Goal: Task Accomplishment & Management: Use online tool/utility

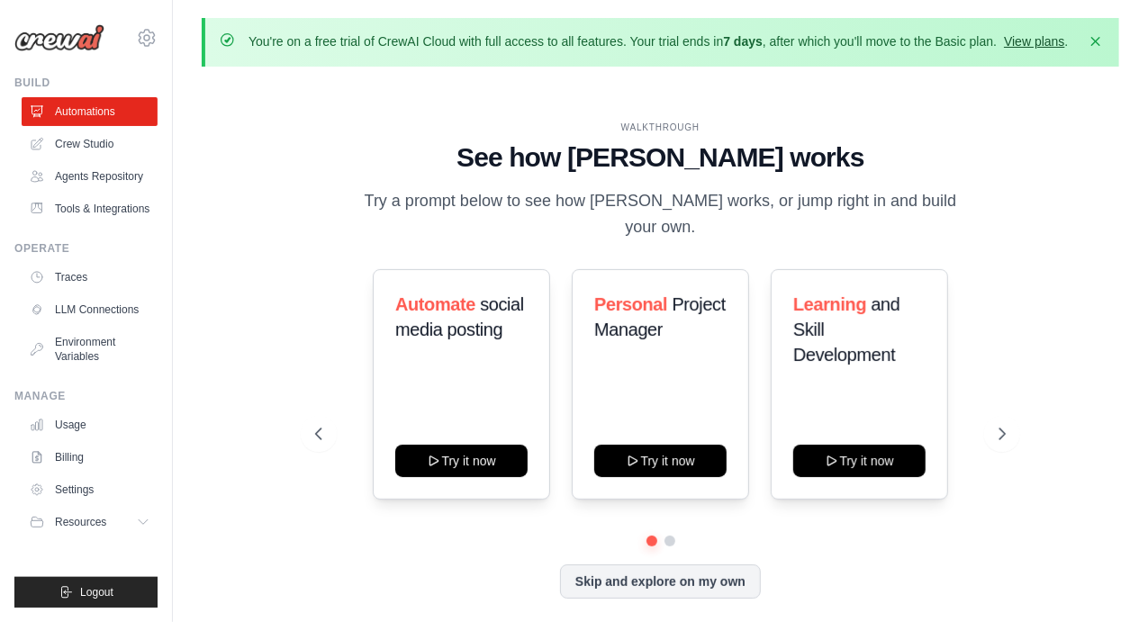
click at [1013, 41] on link "View plans" at bounding box center [1034, 41] width 60 height 14
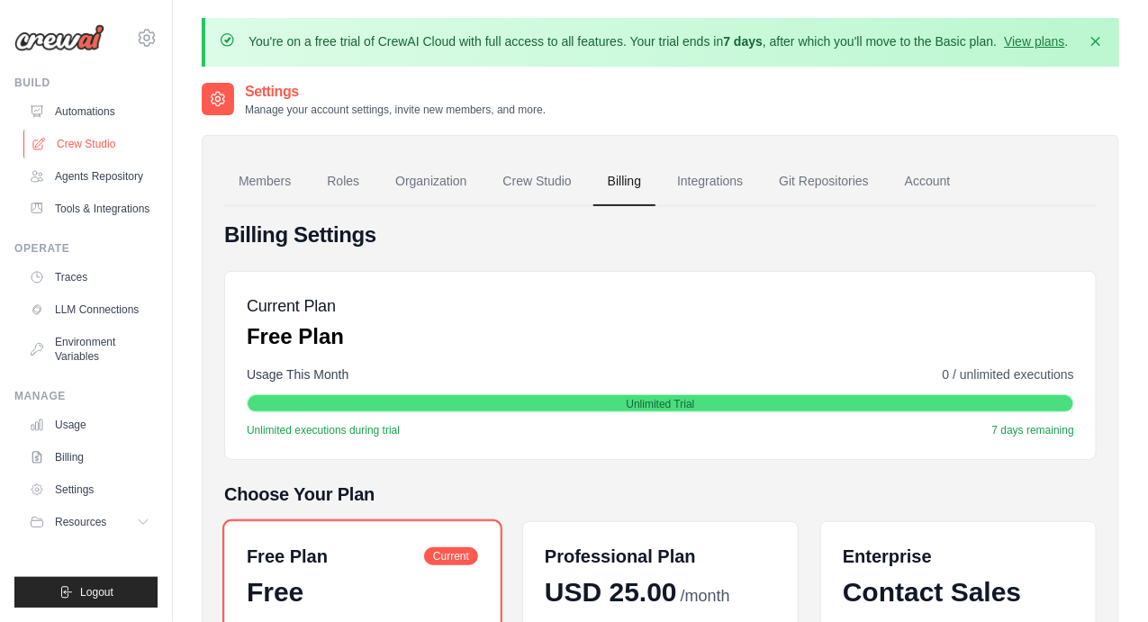
click at [91, 141] on link "Crew Studio" at bounding box center [91, 144] width 136 height 29
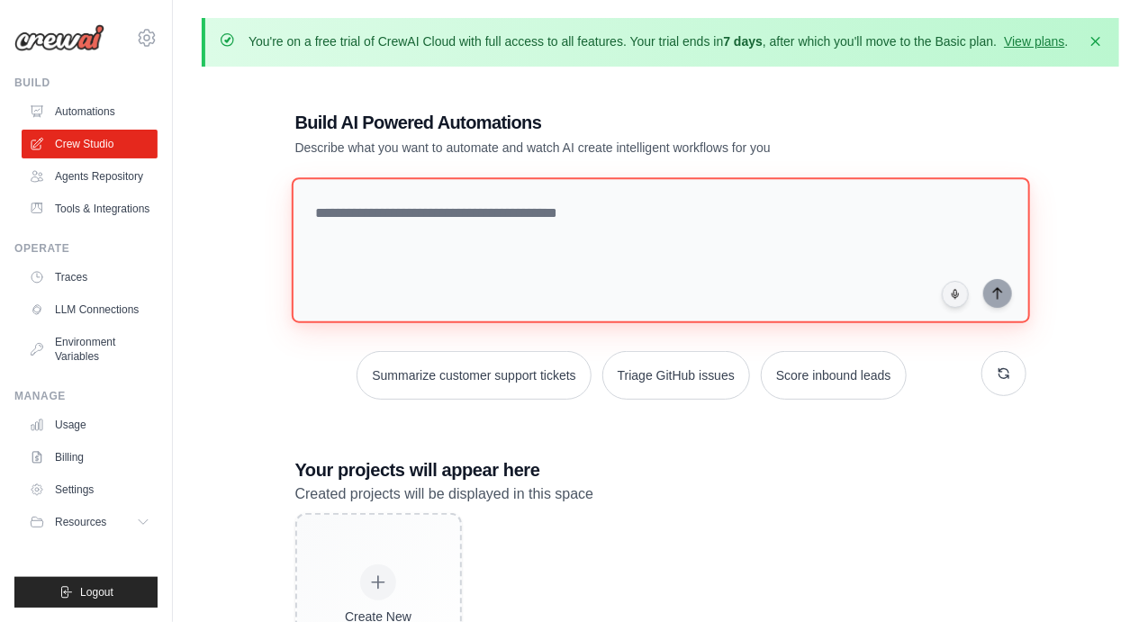
click at [382, 214] on textarea at bounding box center [660, 250] width 738 height 146
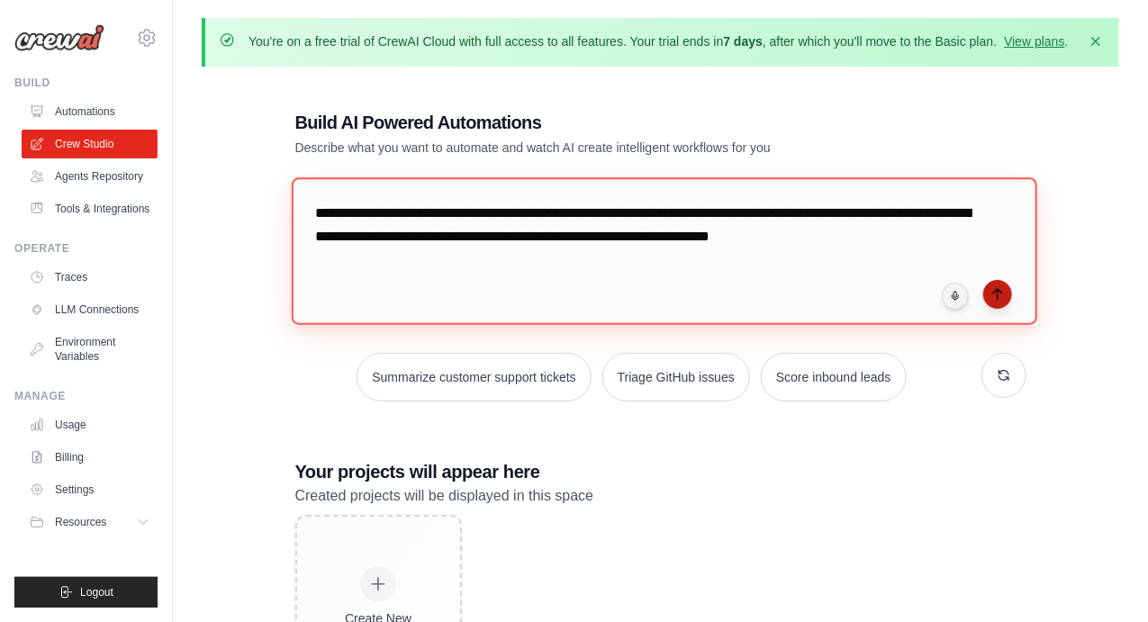
type textarea "**********"
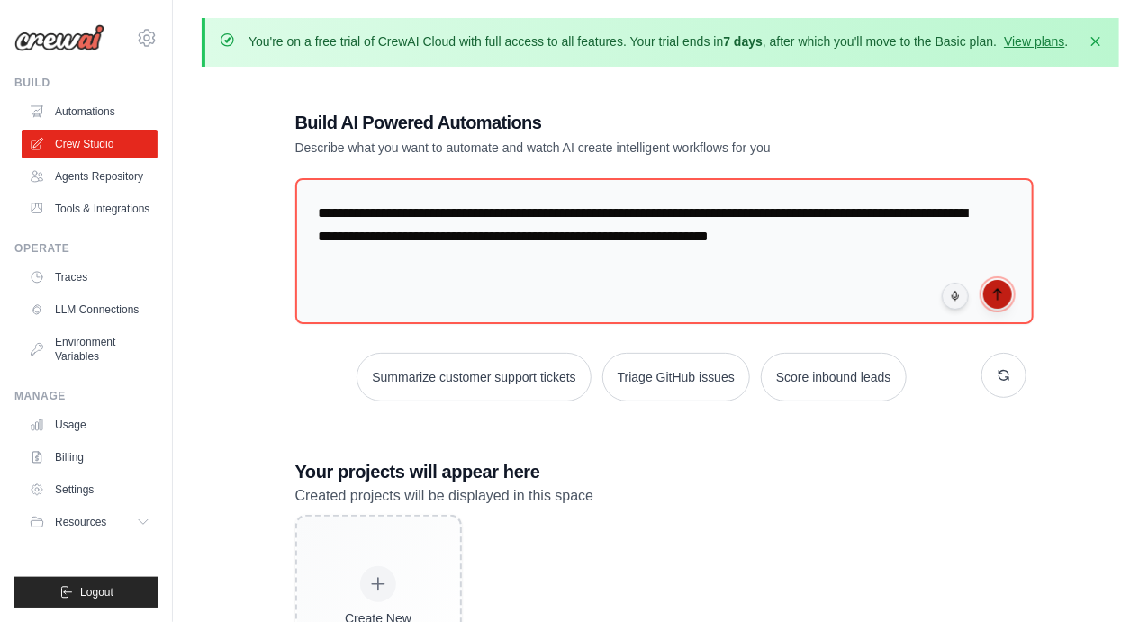
click at [995, 302] on button "submit" at bounding box center [997, 294] width 29 height 29
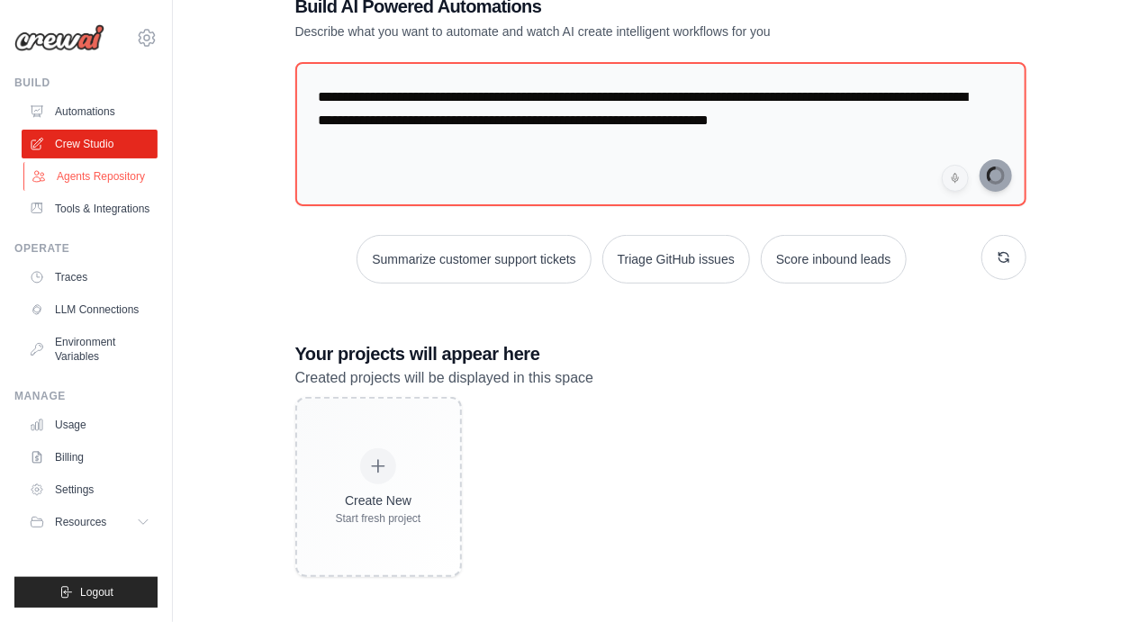
click at [102, 172] on link "Agents Repository" at bounding box center [91, 176] width 136 height 29
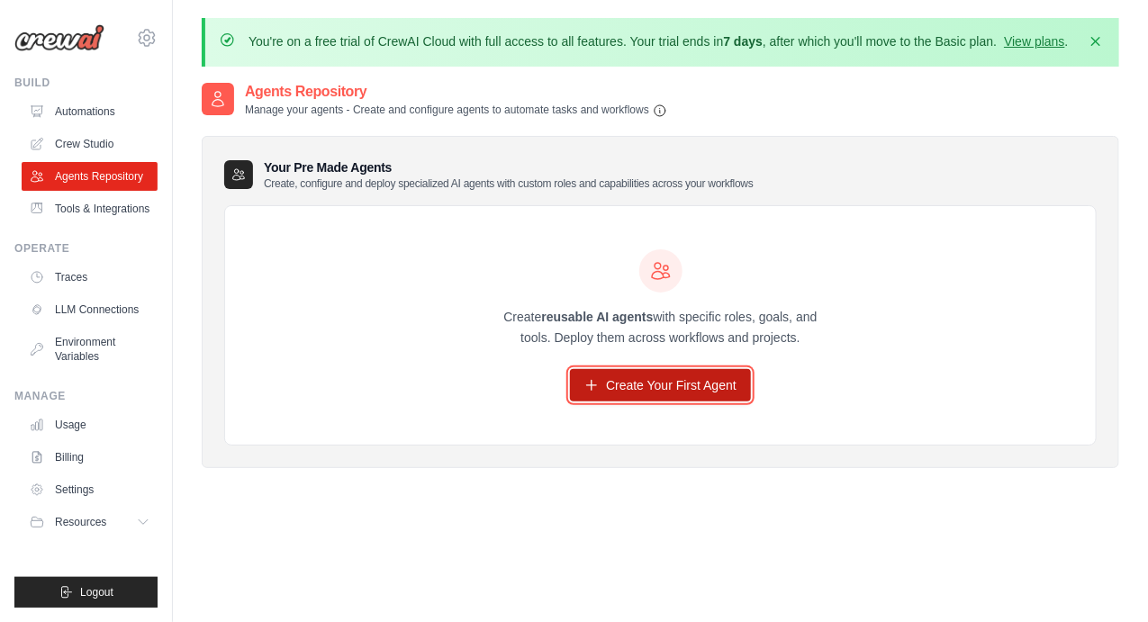
click at [603, 397] on link "Create Your First Agent" at bounding box center [660, 385] width 181 height 32
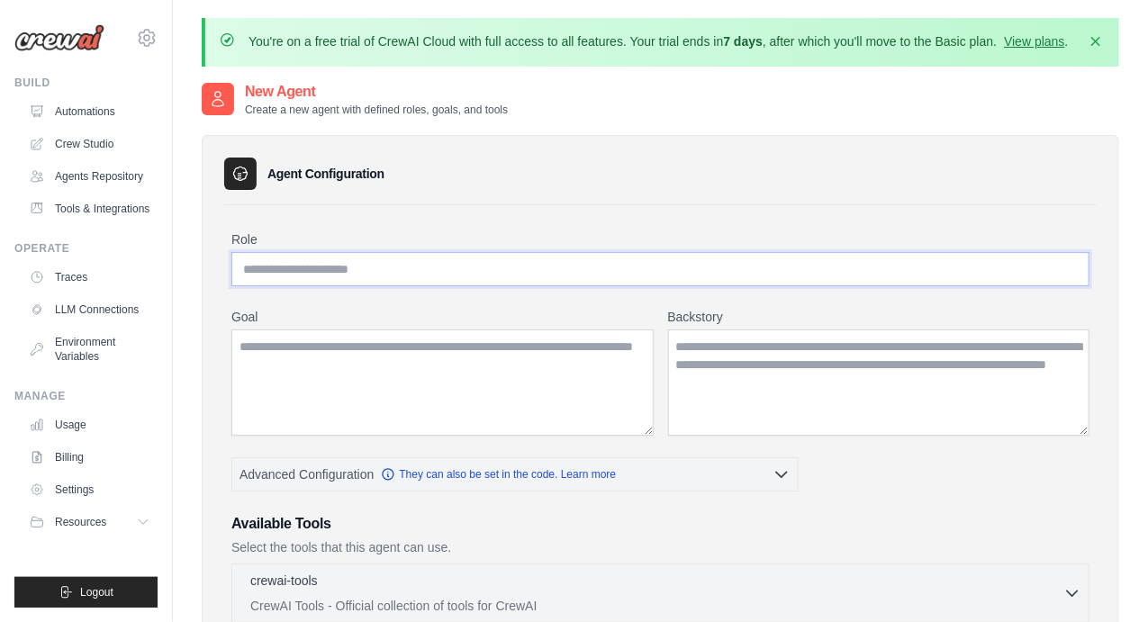
click at [511, 274] on input "Role" at bounding box center [660, 269] width 858 height 34
type input "**********"
click at [513, 349] on textarea "Goal" at bounding box center [442, 382] width 422 height 106
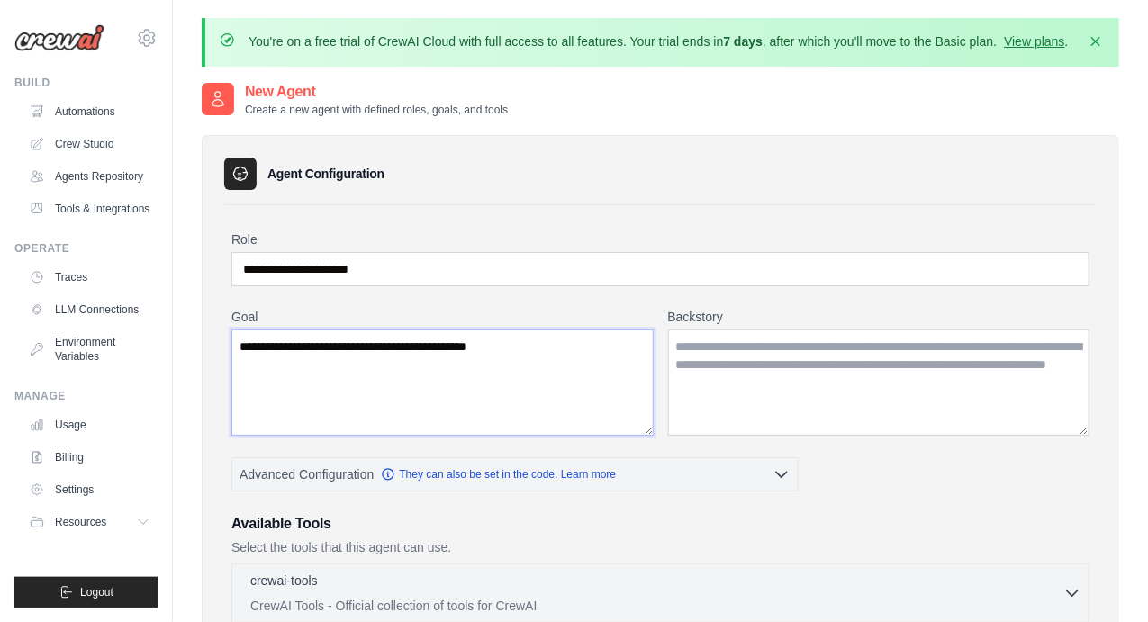
type textarea "**********"
click at [684, 353] on textarea "Backstory" at bounding box center [879, 382] width 422 height 106
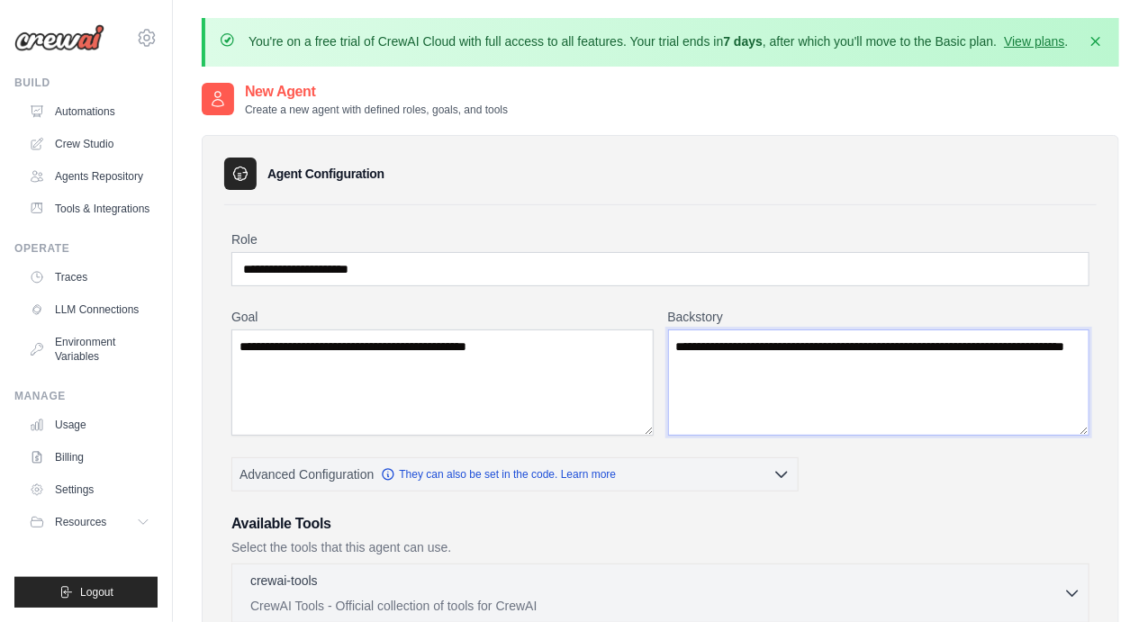
click at [737, 363] on textarea "**********" at bounding box center [879, 382] width 422 height 106
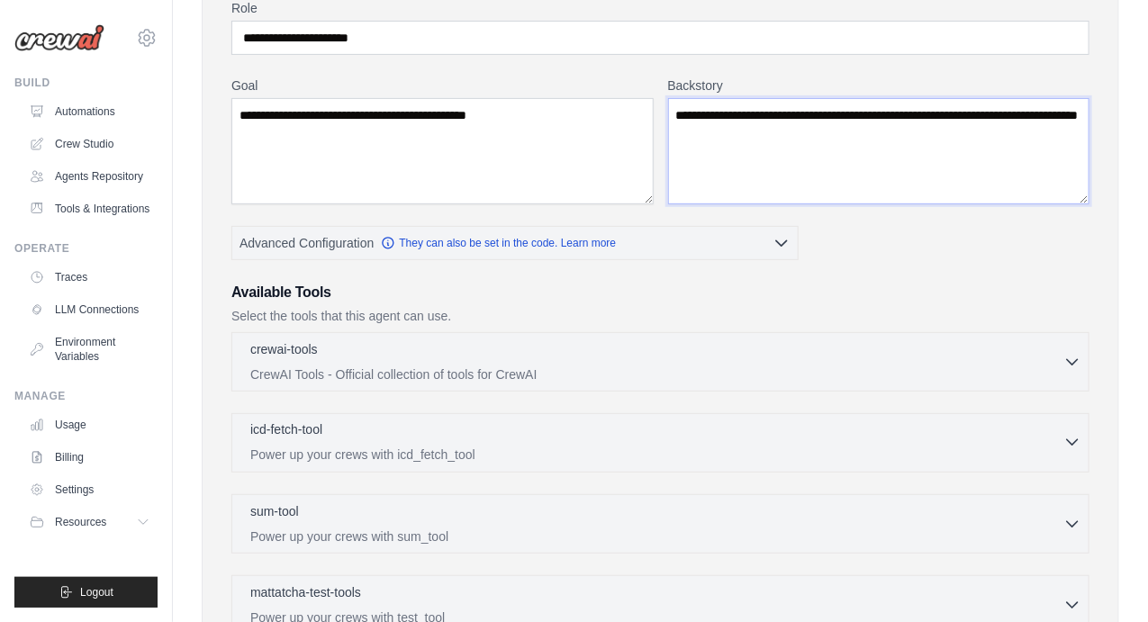
scroll to position [238, 0]
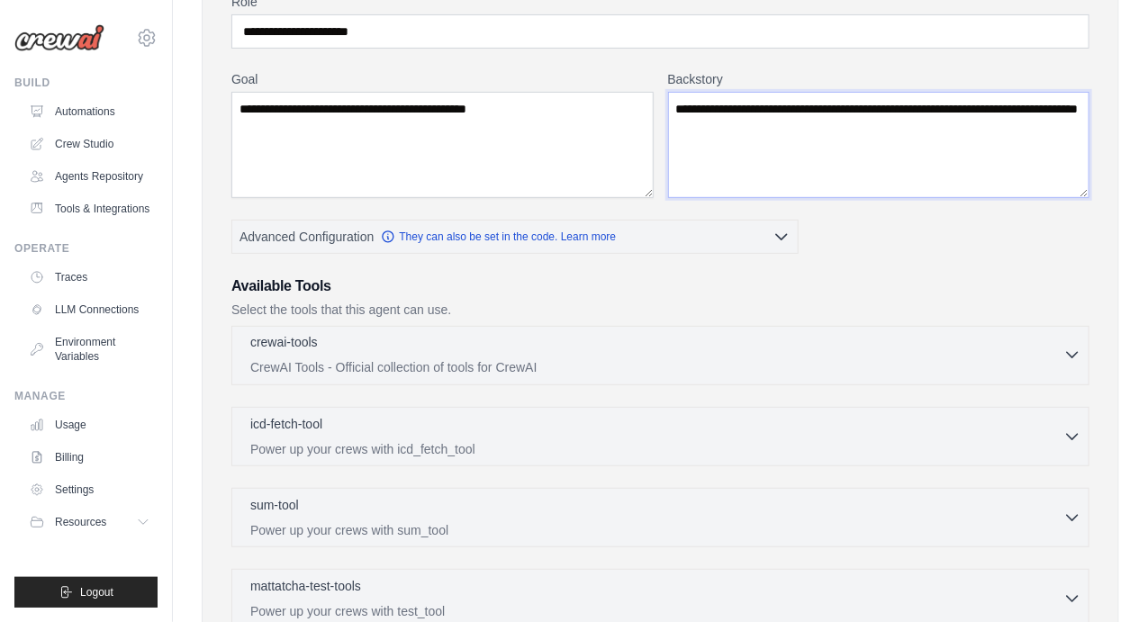
type textarea "**********"
click at [461, 349] on div "crewai-tools 0 selected" at bounding box center [656, 344] width 813 height 22
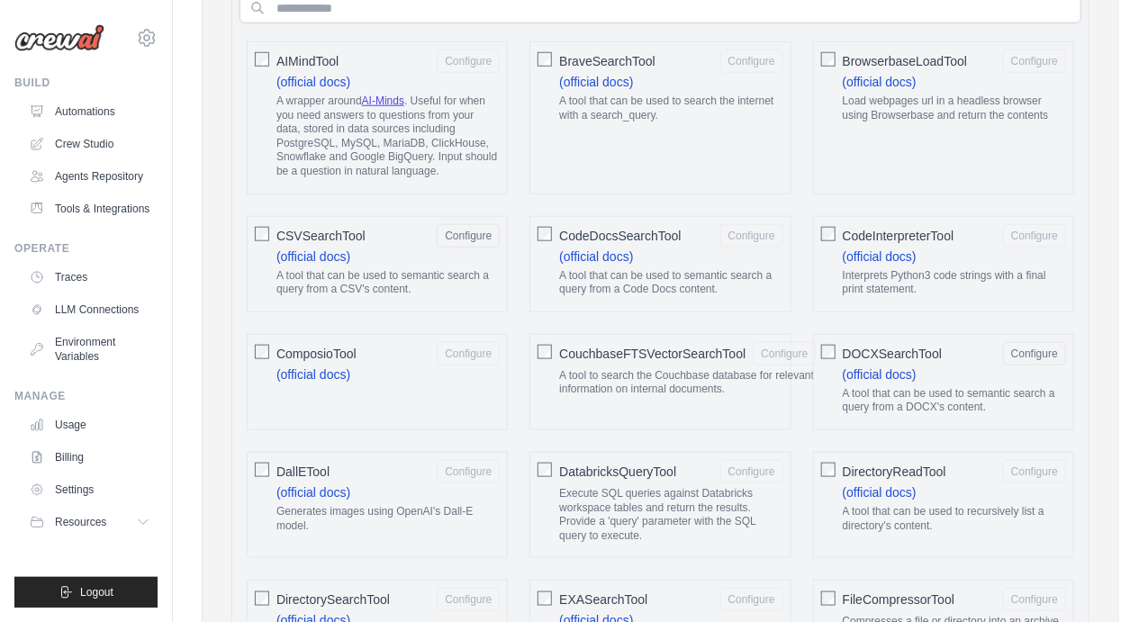
scroll to position [643, 0]
click at [1040, 348] on button "Configure" at bounding box center [1034, 354] width 63 height 23
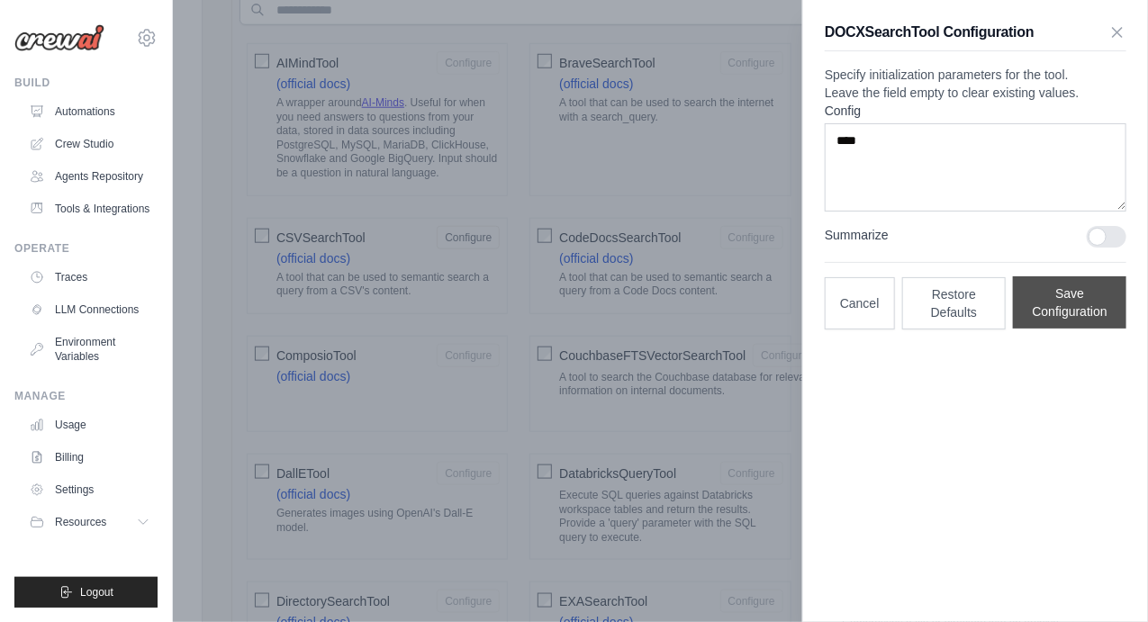
click at [1078, 329] on button "Save Configuration" at bounding box center [1069, 302] width 113 height 52
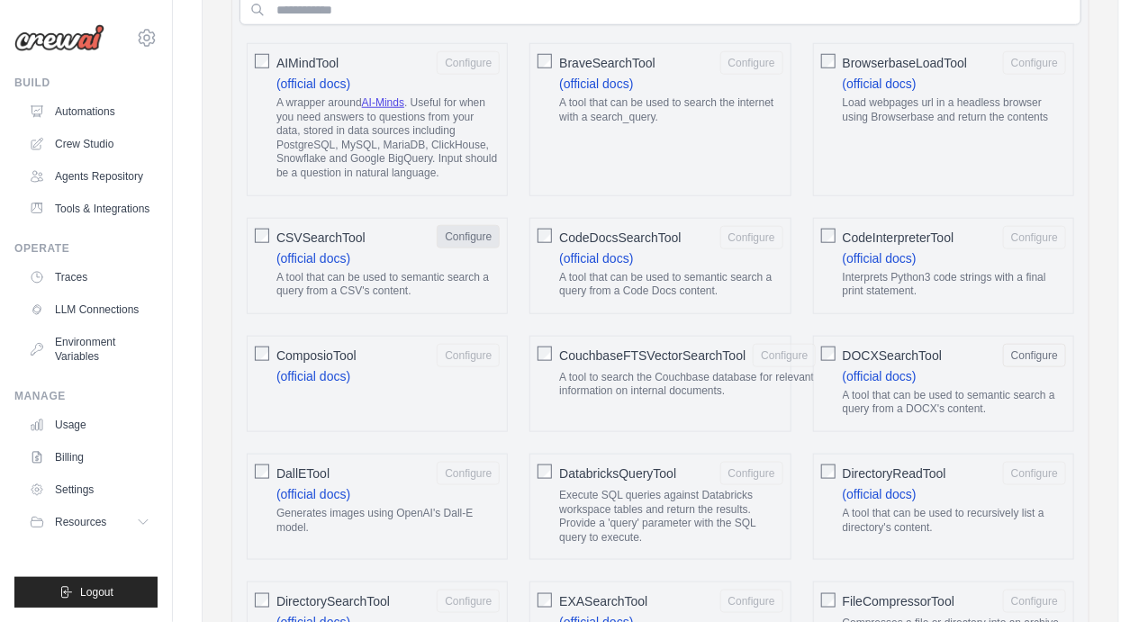
click at [455, 233] on button "Configure" at bounding box center [468, 236] width 63 height 23
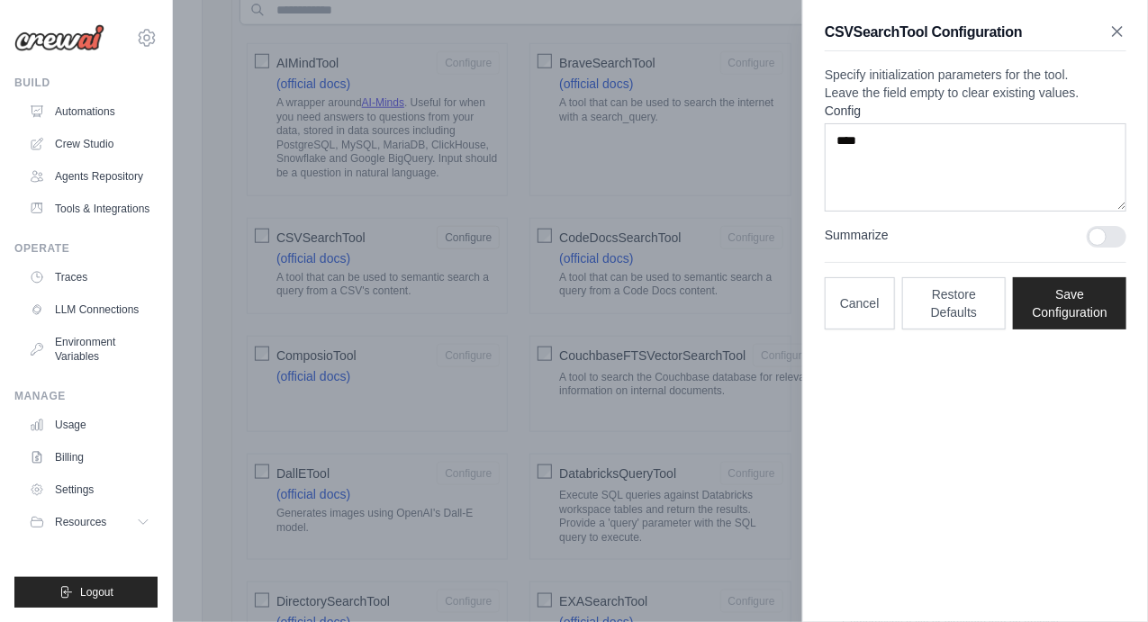
click at [1114, 32] on icon "button" at bounding box center [1117, 32] width 18 height 18
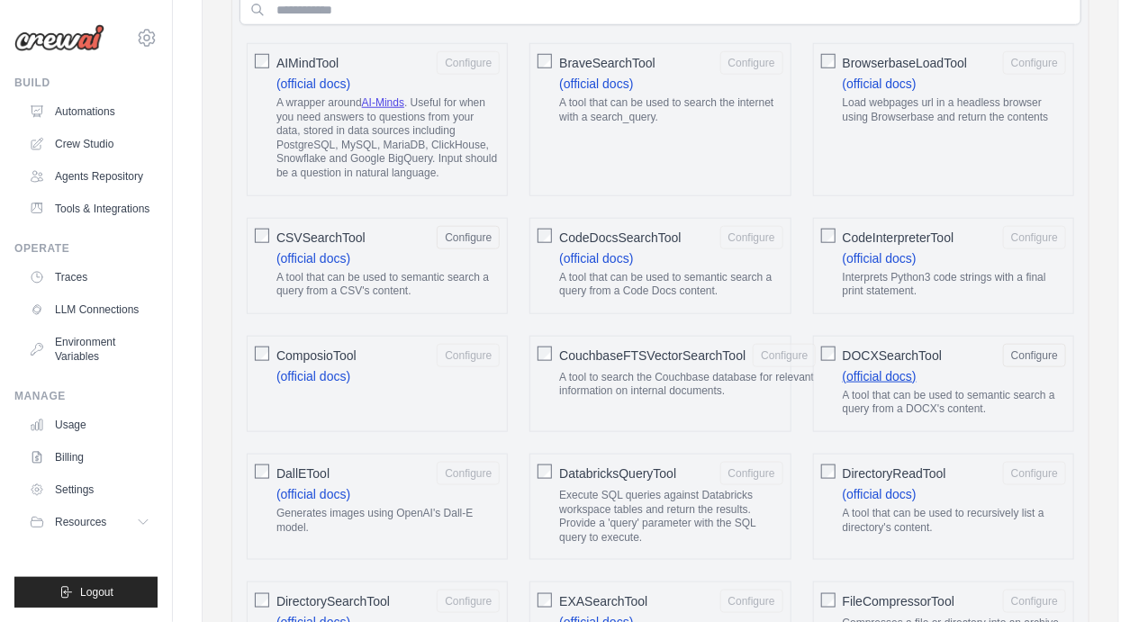
click at [892, 369] on link "(official docs)" at bounding box center [879, 376] width 74 height 14
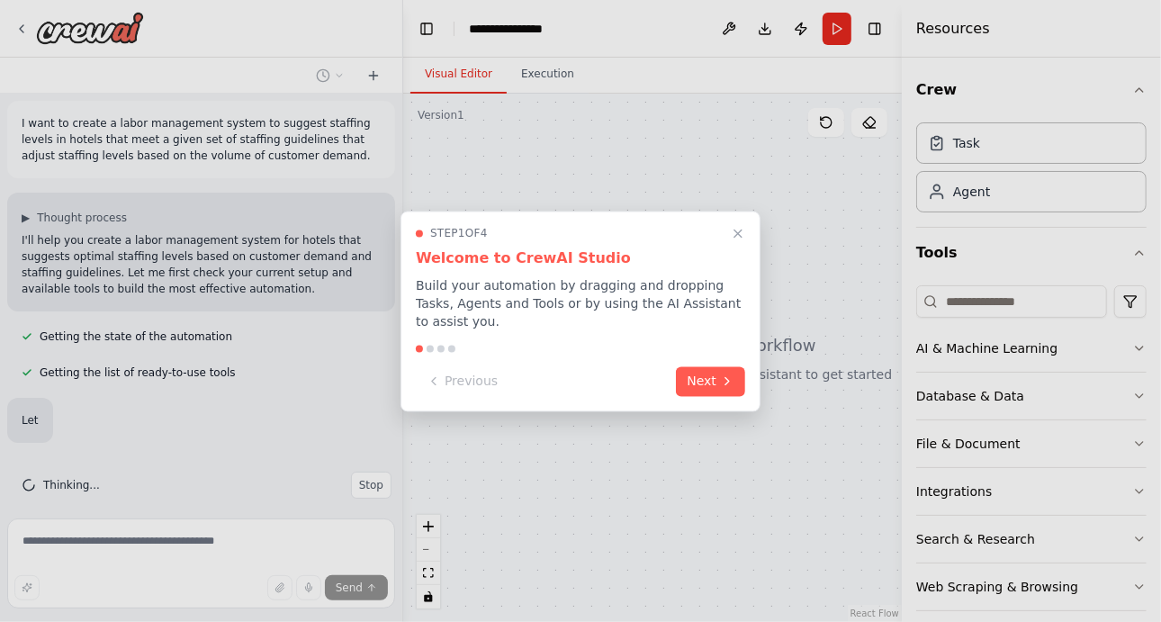
scroll to position [21, 0]
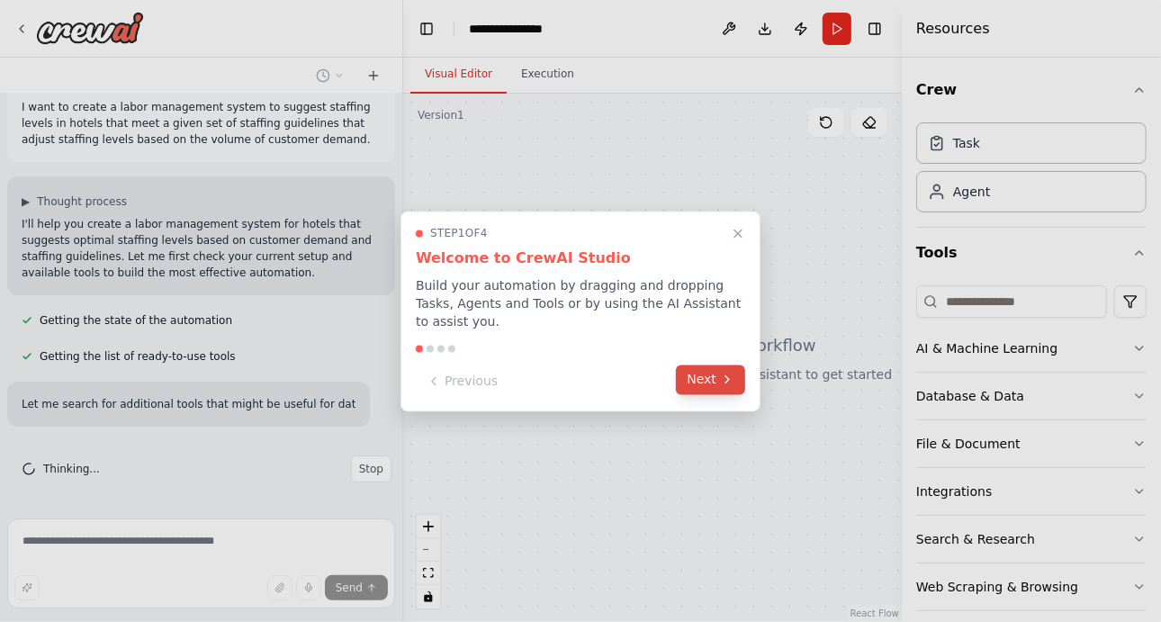
click at [688, 370] on button "Next" at bounding box center [710, 380] width 69 height 30
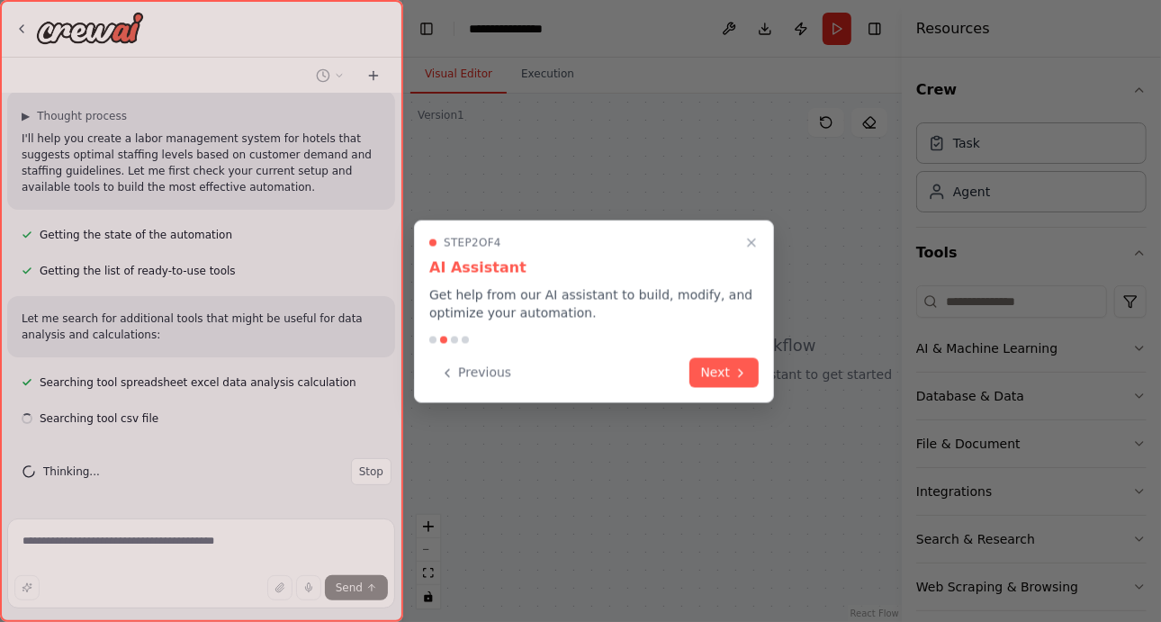
scroll to position [109, 0]
click at [688, 370] on div "Previous Next" at bounding box center [593, 373] width 329 height 30
click at [709, 370] on button "Next" at bounding box center [723, 371] width 69 height 30
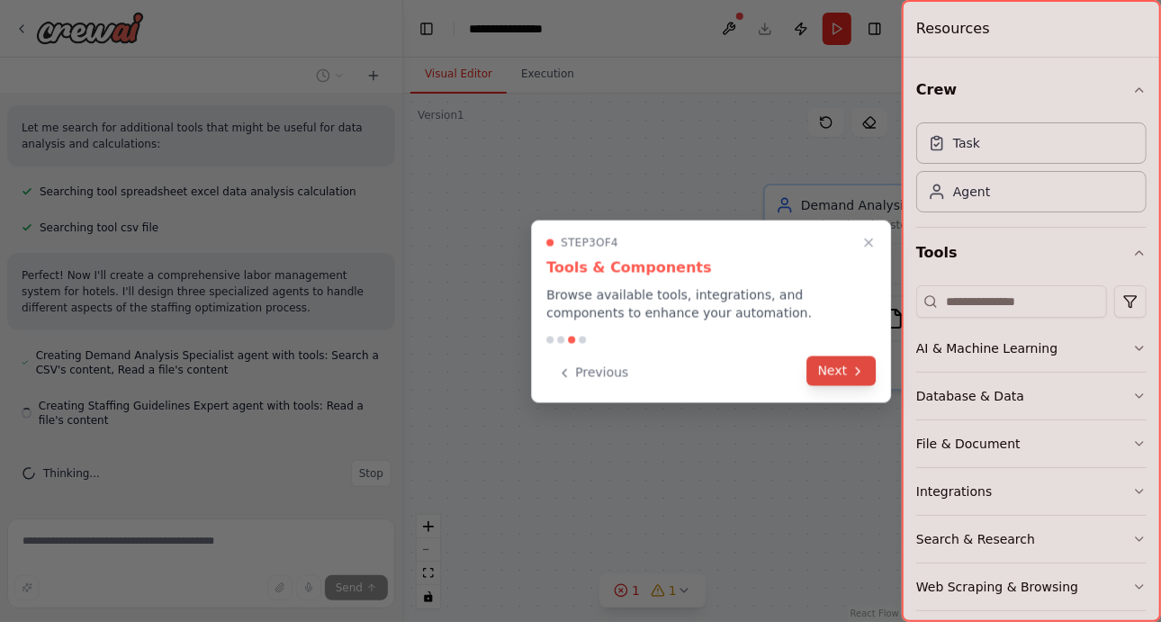
scroll to position [302, 0]
click at [856, 368] on icon at bounding box center [858, 371] width 14 height 14
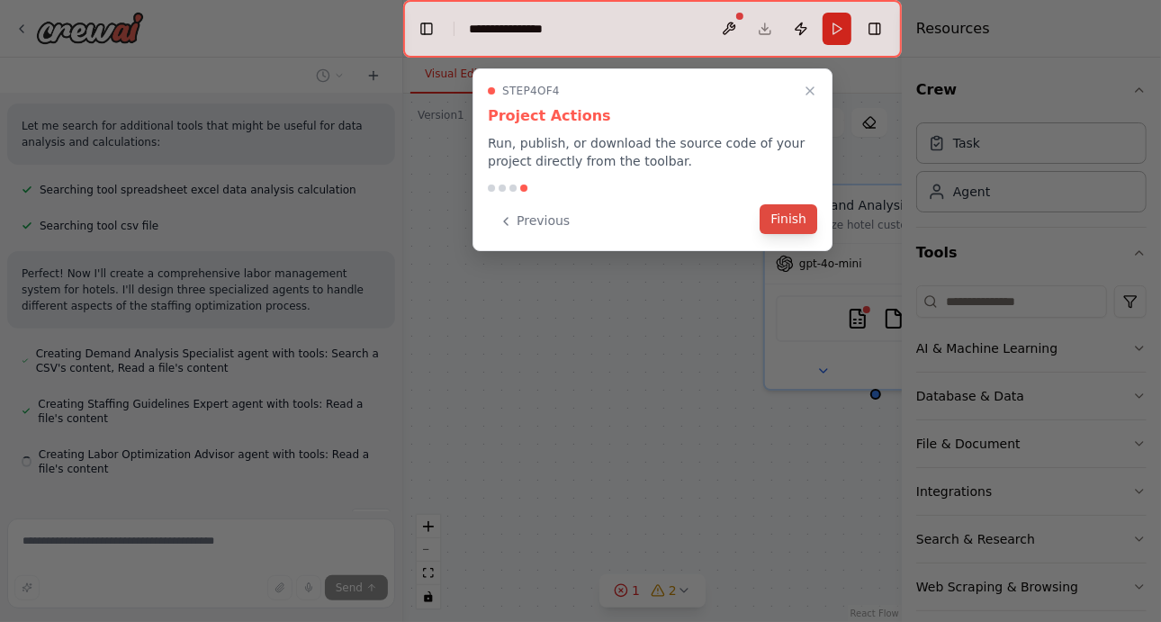
scroll to position [352, 0]
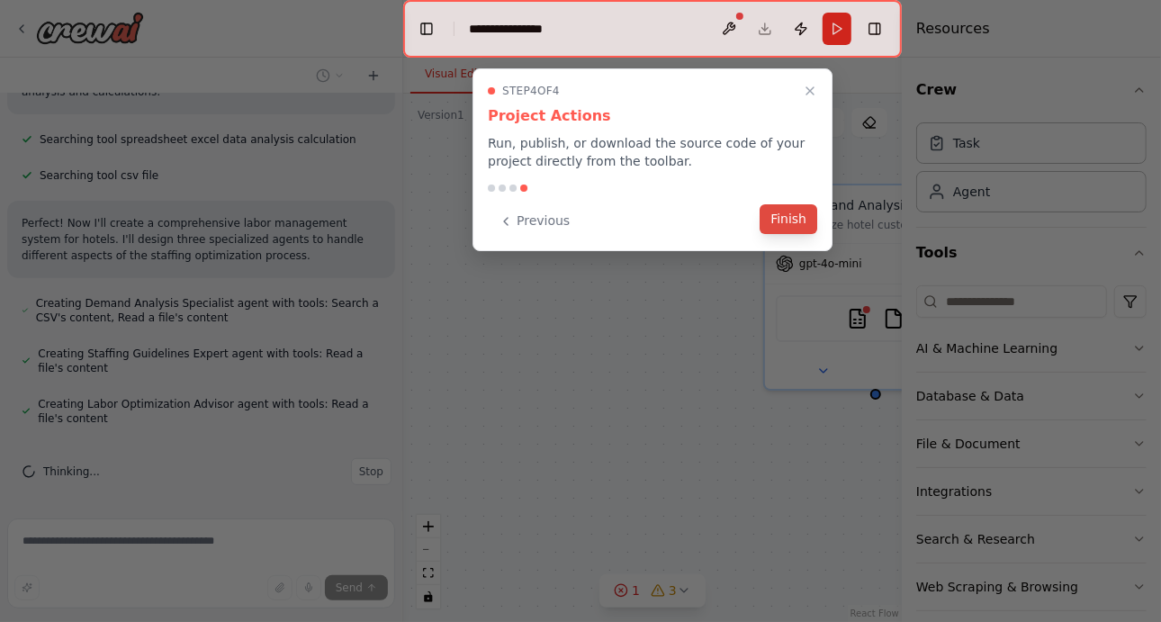
click at [779, 219] on button "Finish" at bounding box center [789, 219] width 58 height 30
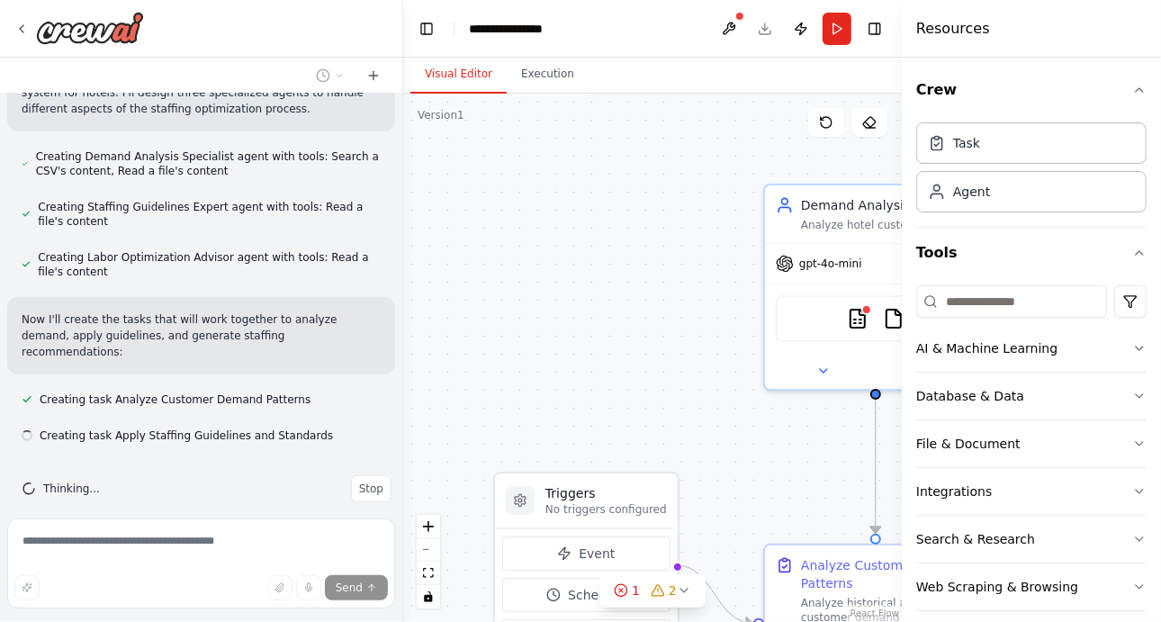
scroll to position [500, 0]
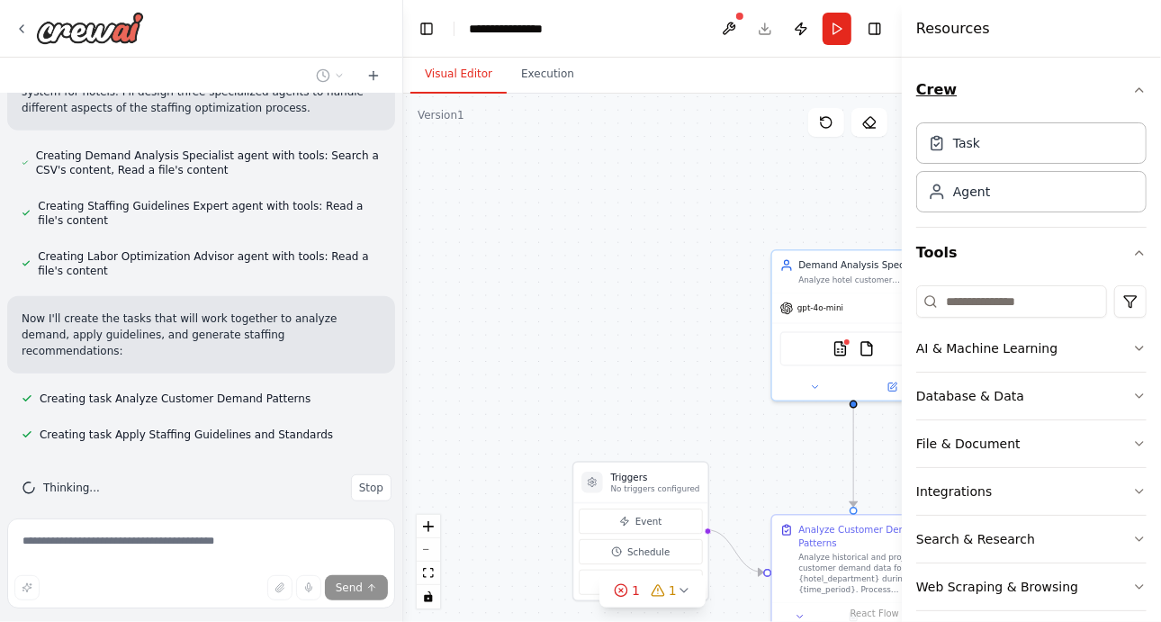
click at [1132, 91] on icon "button" at bounding box center [1139, 90] width 14 height 14
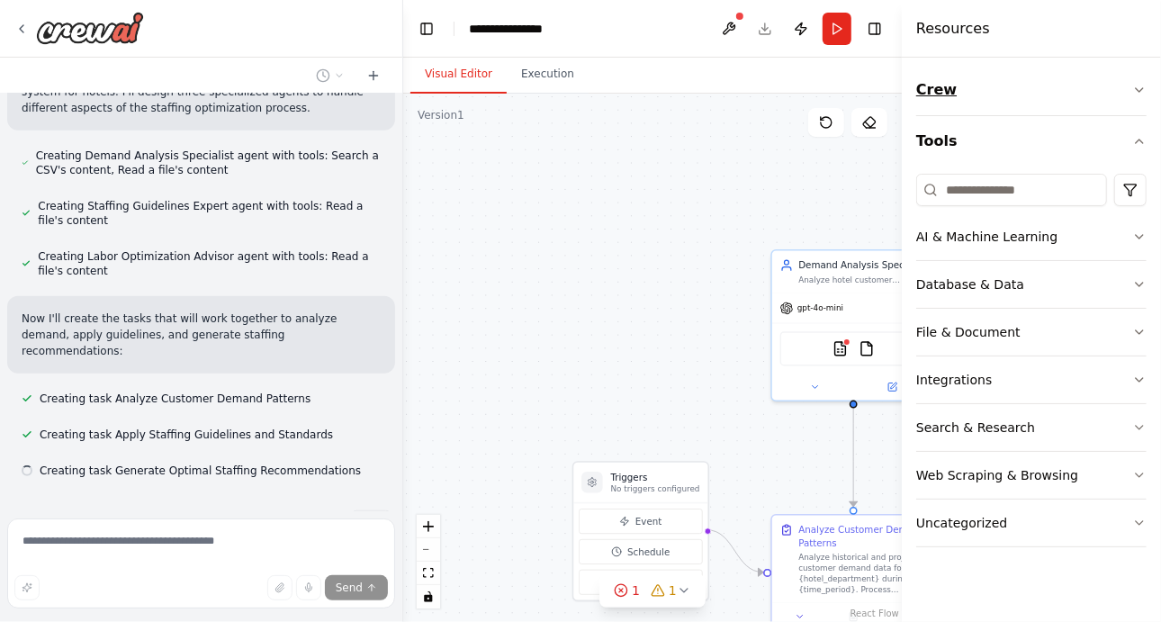
scroll to position [536, 0]
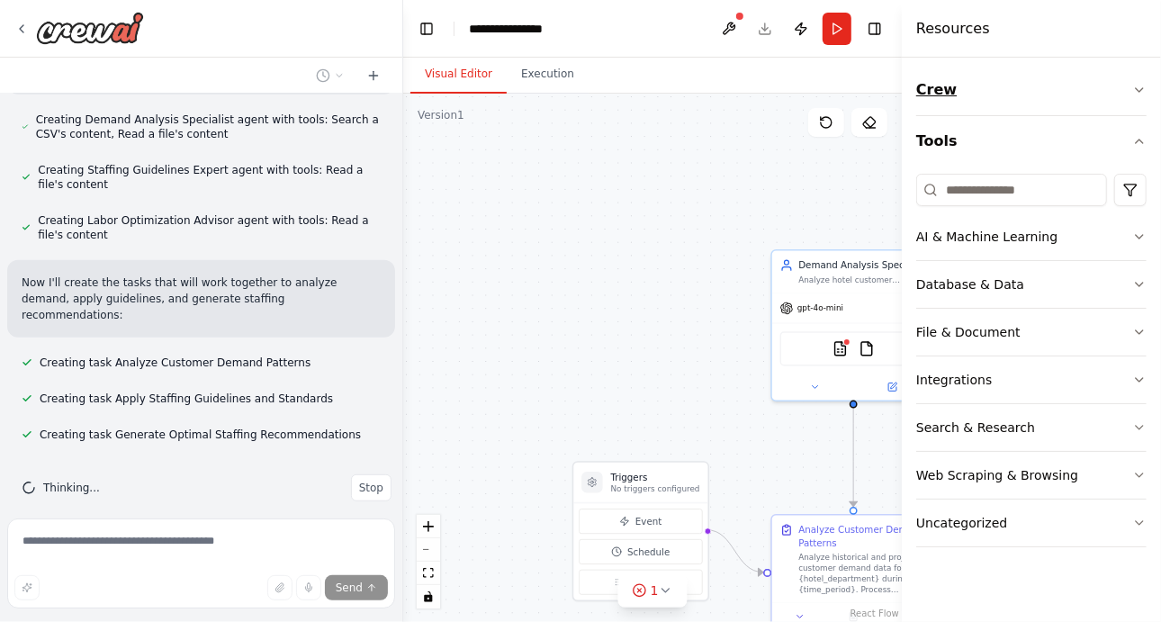
click at [1130, 94] on button "Crew" at bounding box center [1031, 90] width 230 height 50
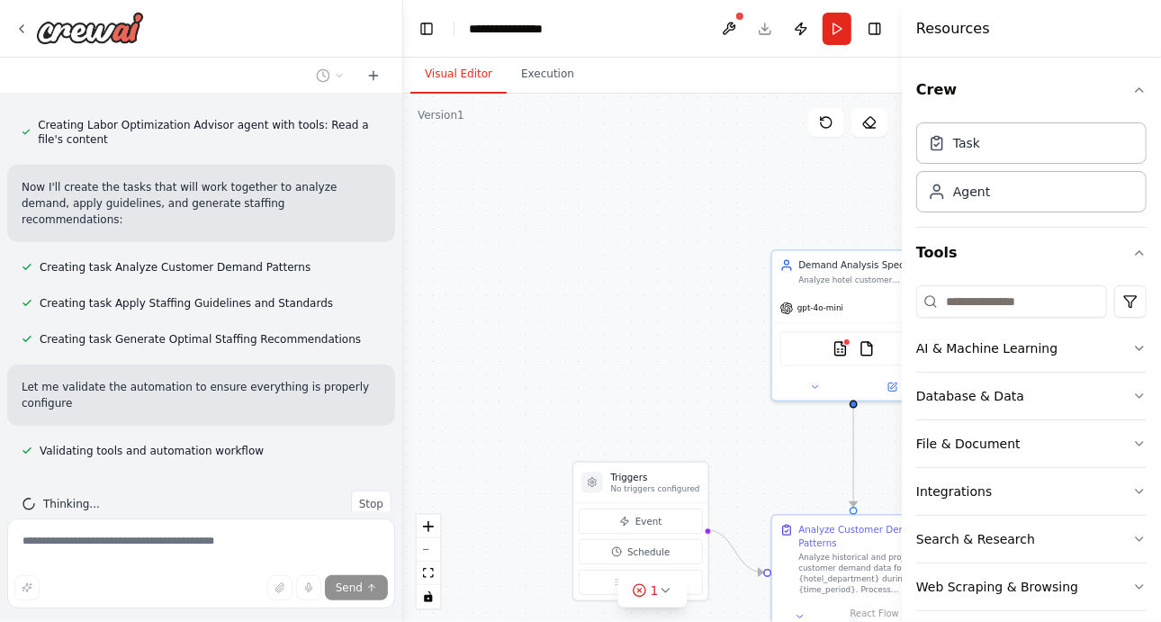
scroll to position [647, 0]
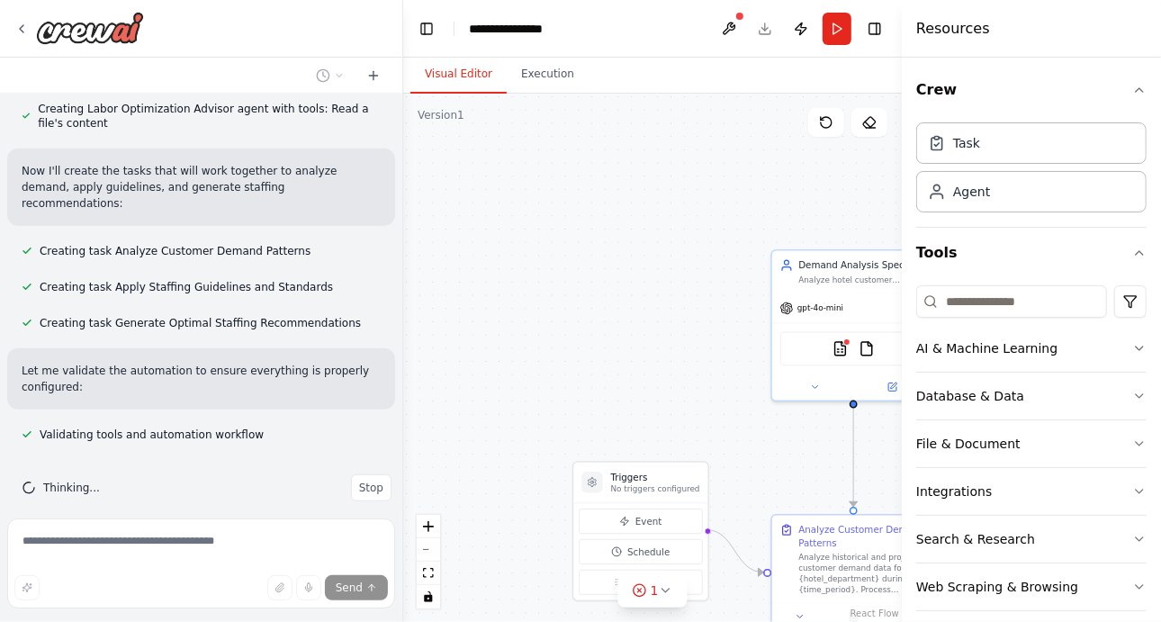
click at [746, 169] on div ".deletable-edge-delete-btn { width: 20px; height: 20px; border: 0px solid #ffff…" at bounding box center [652, 358] width 499 height 528
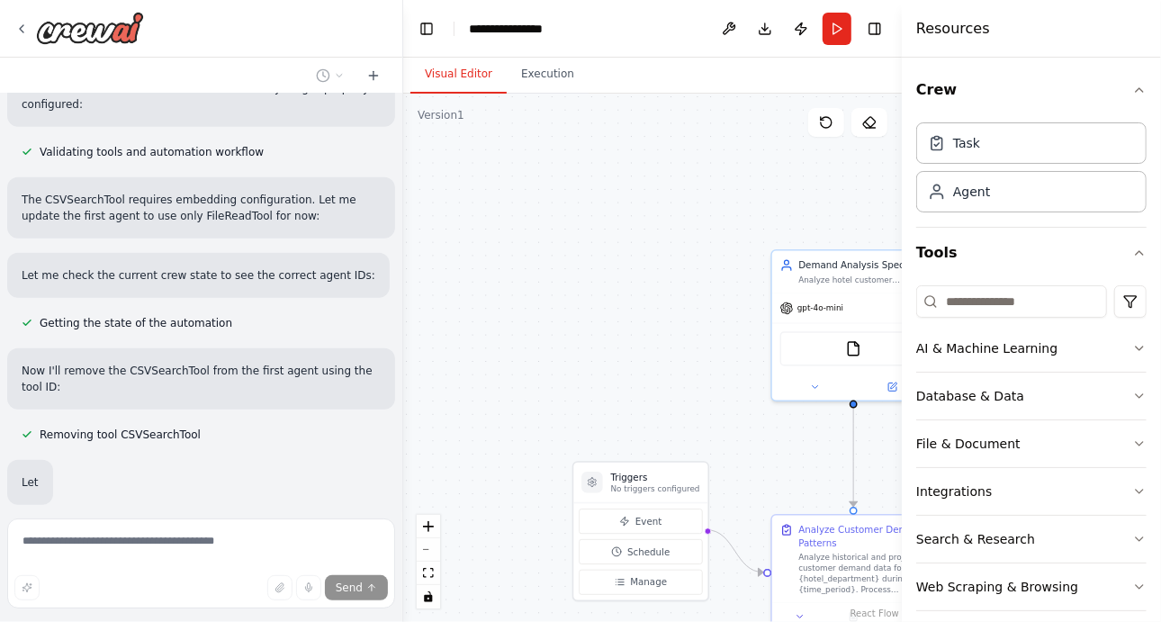
scroll to position [973, 0]
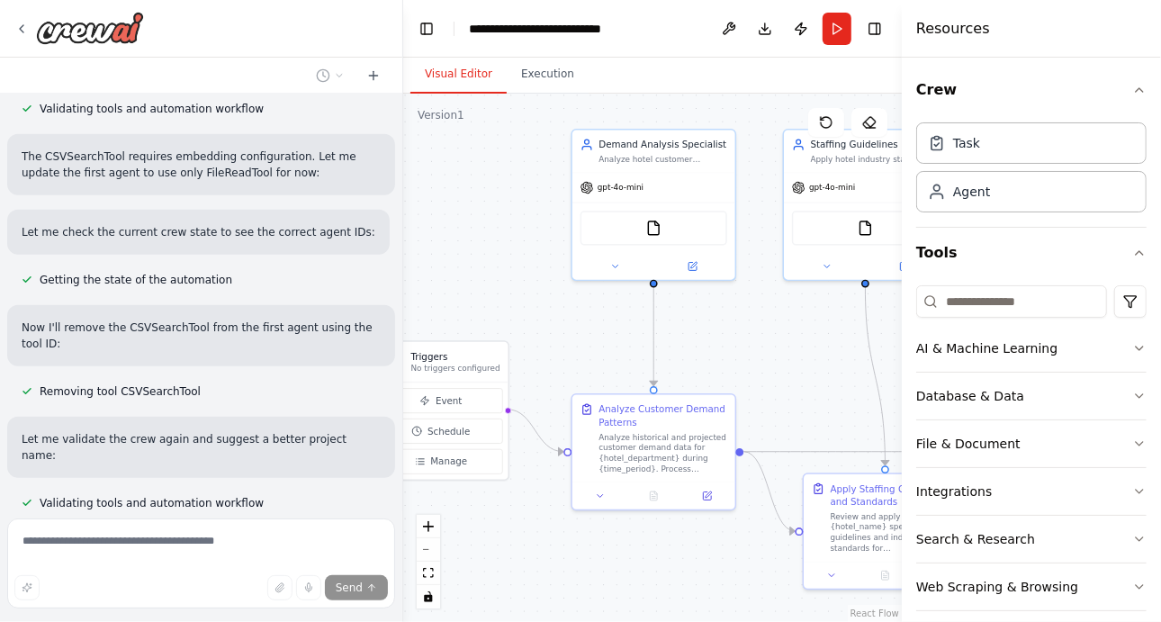
drag, startPoint x: 629, startPoint y: 350, endPoint x: 429, endPoint y: 230, distance: 233.4
click at [429, 230] on div ".deletable-edge-delete-btn { width: 20px; height: 20px; border: 0px solid #ffff…" at bounding box center [652, 358] width 499 height 528
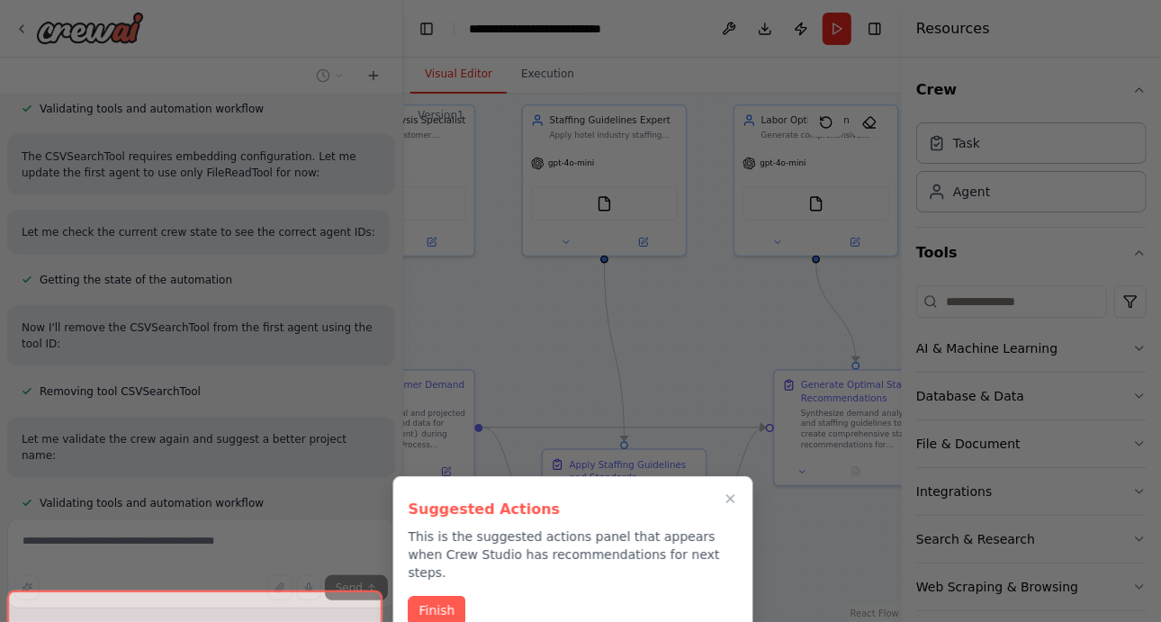
drag, startPoint x: 743, startPoint y: 343, endPoint x: 504, endPoint y: 349, distance: 238.6
click at [504, 349] on div "I want to create a labor management system to suggest staffing levels in hotels…" at bounding box center [580, 311] width 1161 height 622
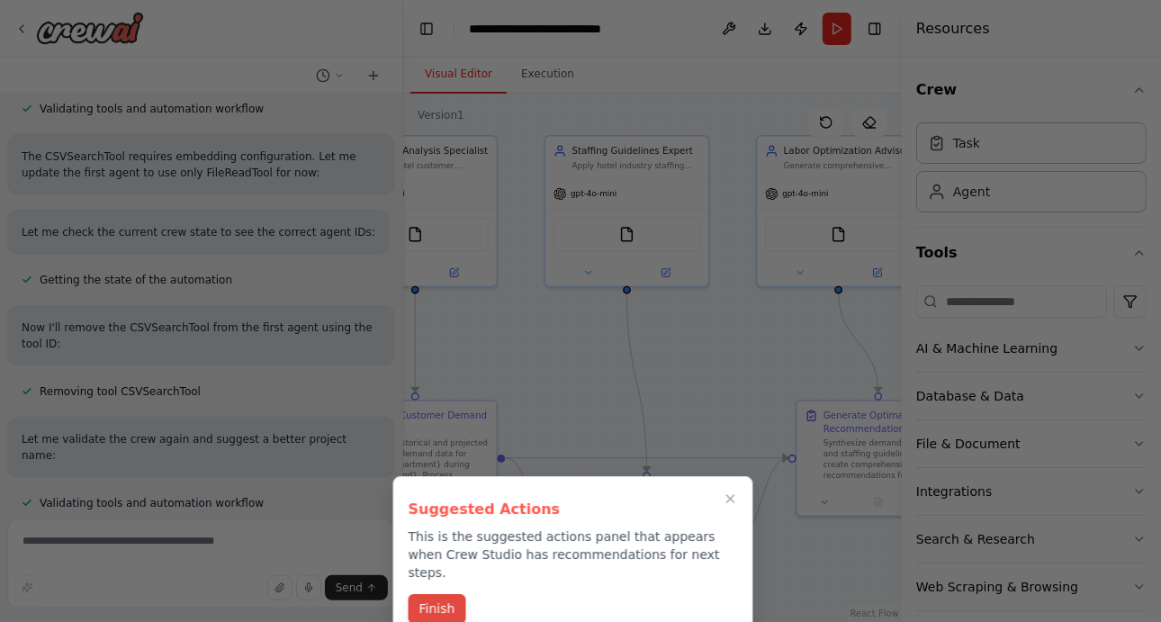
click at [428, 597] on button "Finish" at bounding box center [438, 609] width 58 height 30
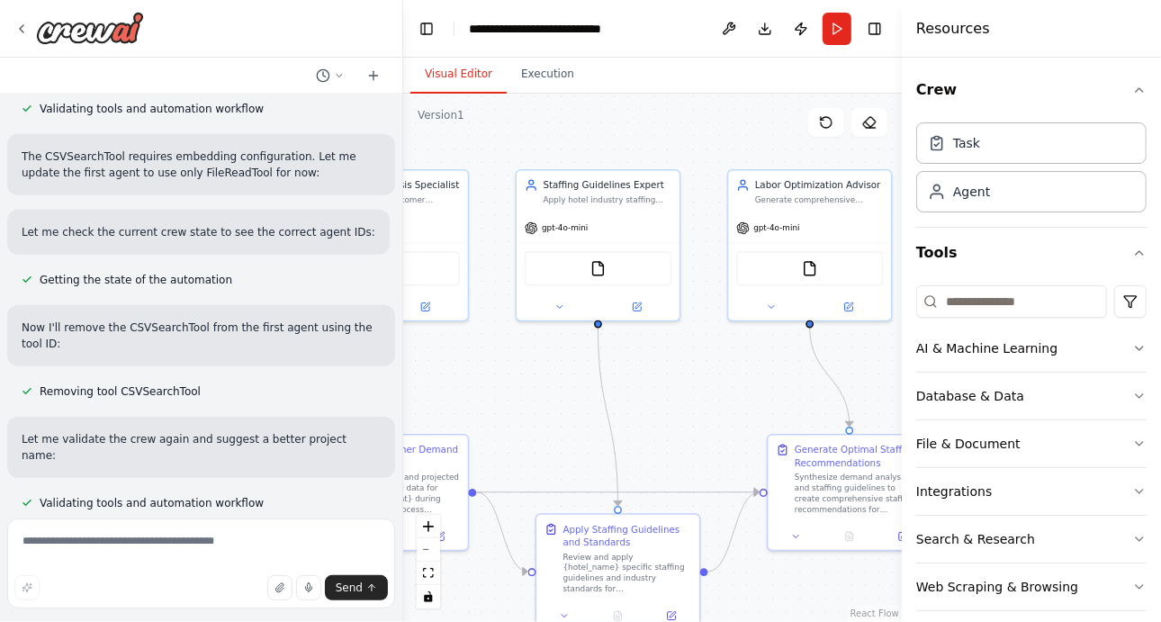
drag, startPoint x: 589, startPoint y: 401, endPoint x: 589, endPoint y: 299, distance: 102.6
click at [589, 299] on div ".deletable-edge-delete-btn { width: 20px; height: 20px; border: 0px solid #ffff…" at bounding box center [652, 358] width 499 height 528
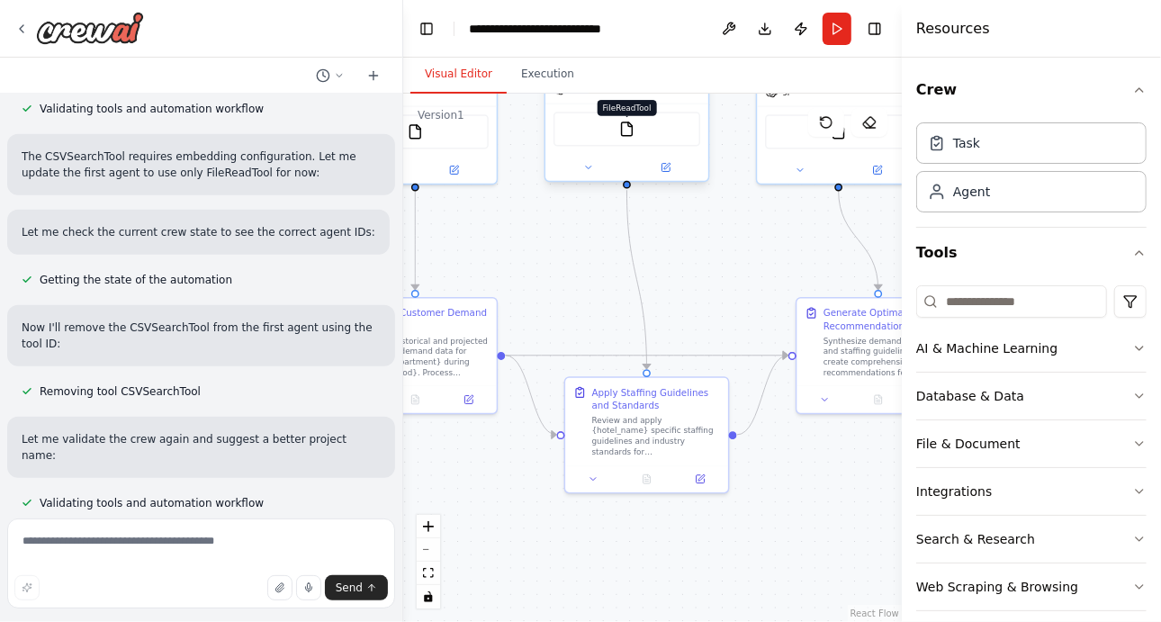
click at [625, 133] on img at bounding box center [627, 130] width 16 height 16
click at [667, 176] on div at bounding box center [626, 167] width 163 height 26
click at [586, 167] on icon at bounding box center [588, 168] width 5 height 3
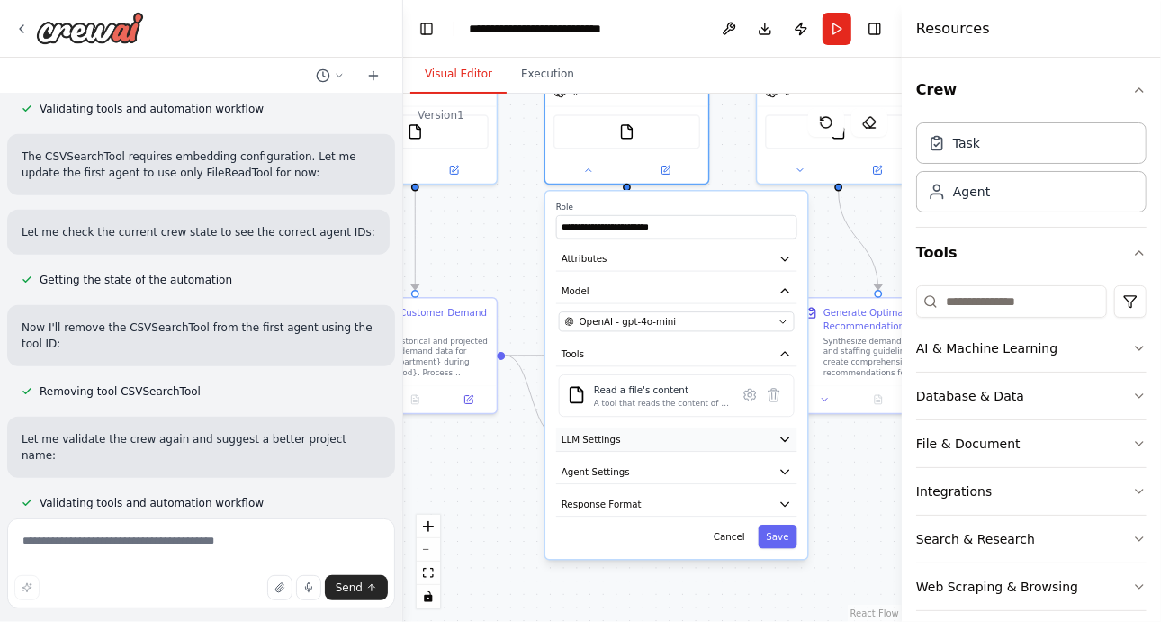
click at [606, 444] on button "LLM Settings" at bounding box center [676, 440] width 241 height 24
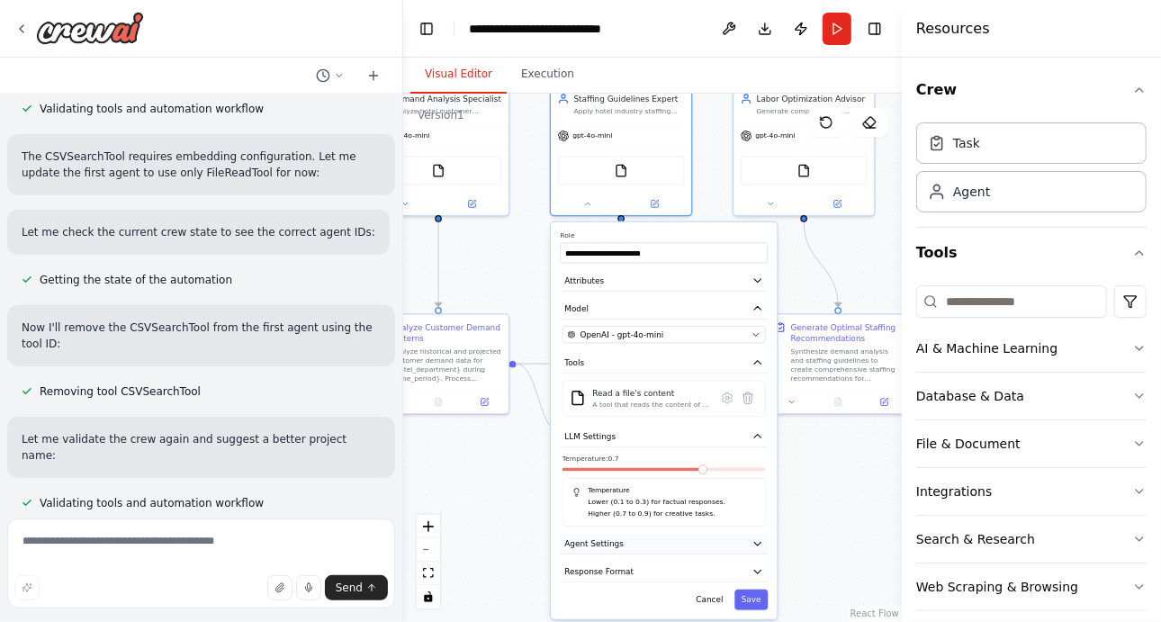
click at [579, 539] on span "Agent Settings" at bounding box center [593, 544] width 59 height 12
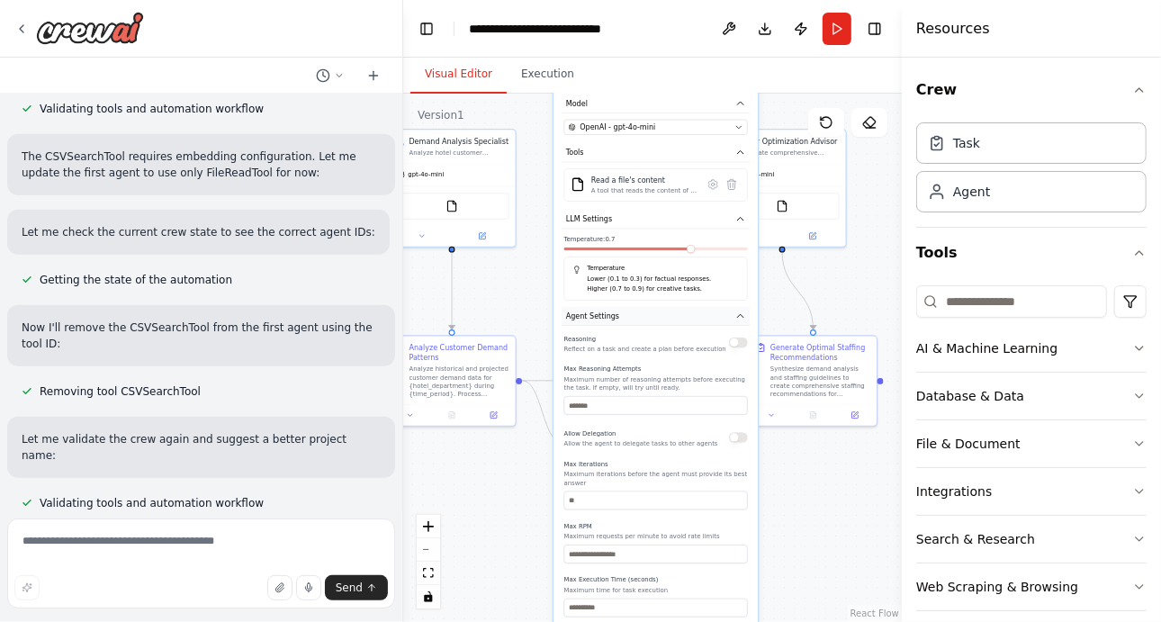
drag, startPoint x: 601, startPoint y: 547, endPoint x: 599, endPoint y: 321, distance: 225.9
click at [599, 321] on button "Agent Settings" at bounding box center [656, 316] width 188 height 19
drag, startPoint x: 655, startPoint y: 487, endPoint x: 650, endPoint y: 342, distance: 145.0
click at [650, 342] on div "Reasoning Reflect on a task and create a plan before execution Max Reasoning At…" at bounding box center [656, 474] width 184 height 285
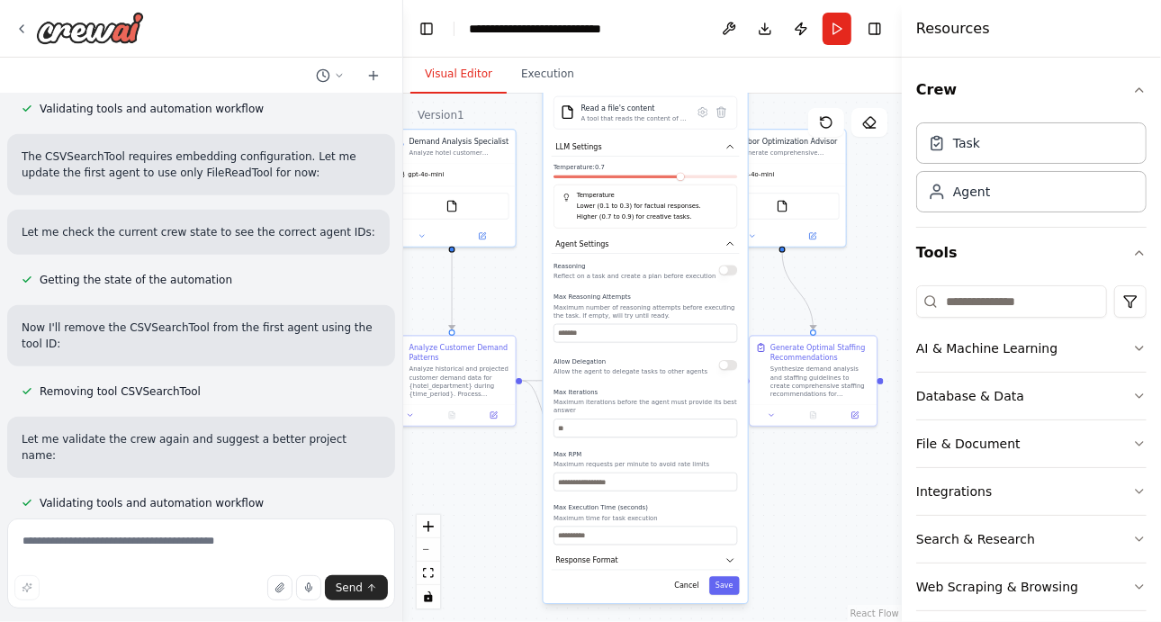
drag, startPoint x: 689, startPoint y: 427, endPoint x: 677, endPoint y: 342, distance: 85.4
click at [677, 342] on div "Reasoning Reflect on a task and create a plan before execution Max Reasoning At…" at bounding box center [646, 402] width 184 height 285
click at [723, 552] on button "Response Format" at bounding box center [646, 560] width 188 height 19
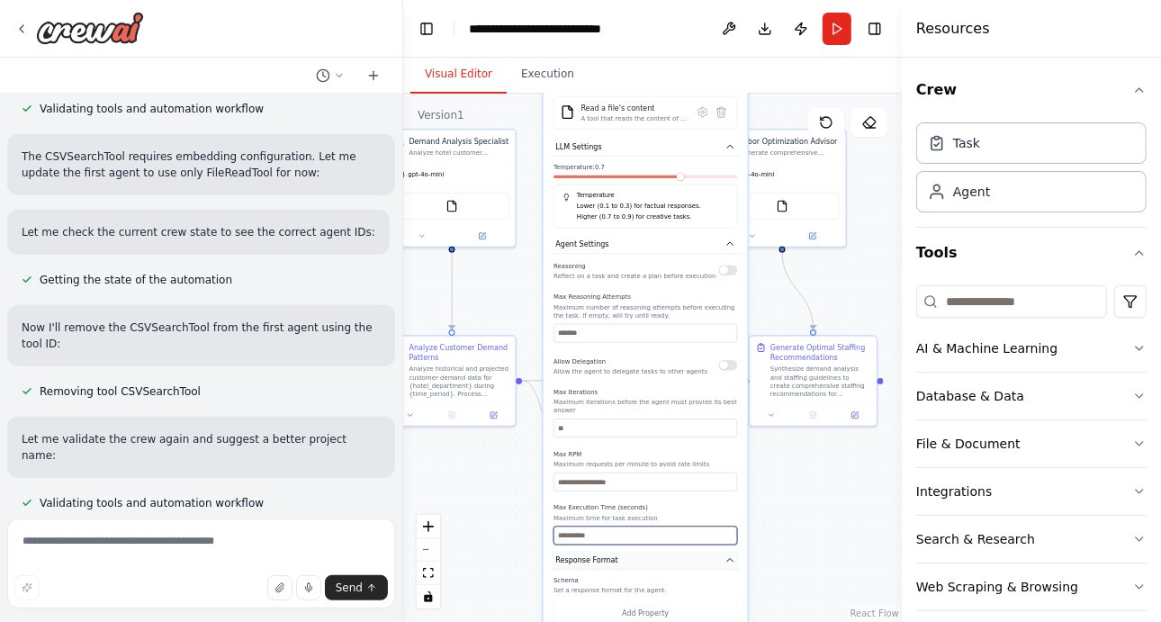
drag, startPoint x: 699, startPoint y: 516, endPoint x: 716, endPoint y: 546, distance: 35.1
click at [716, 546] on div "**********" at bounding box center [646, 305] width 204 height 705
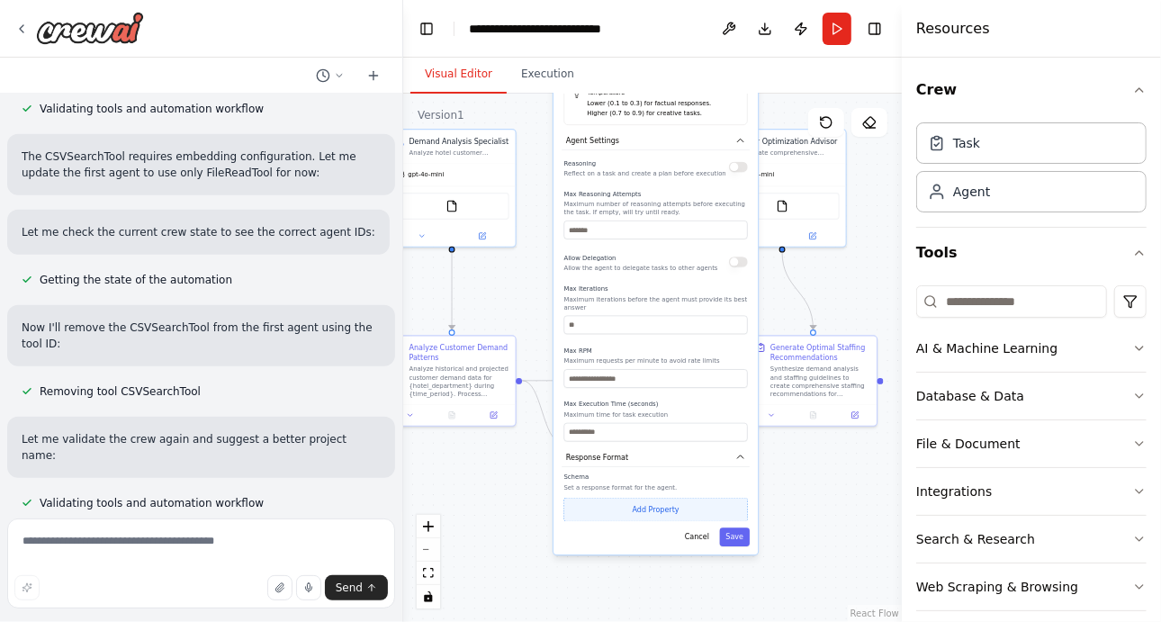
drag, startPoint x: 700, startPoint y: 583, endPoint x: 718, endPoint y: 491, distance: 93.6
click at [715, 483] on div "Schema Set a response format for the agent. Add Property" at bounding box center [656, 497] width 184 height 49
click at [739, 527] on button "Save" at bounding box center [735, 536] width 30 height 19
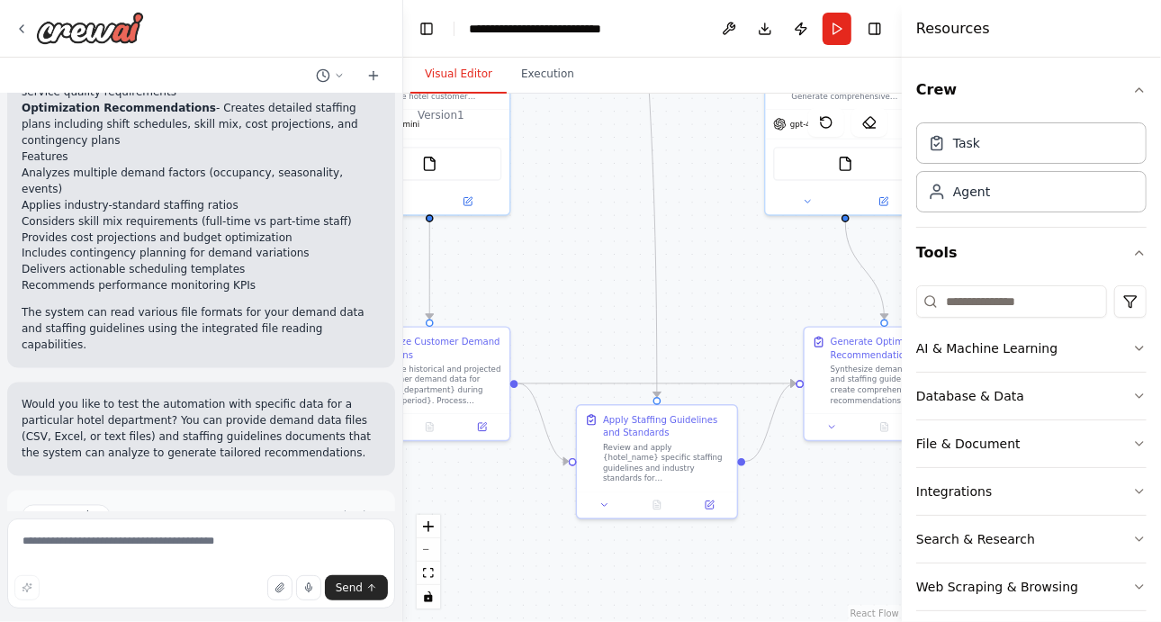
scroll to position [1925, 0]
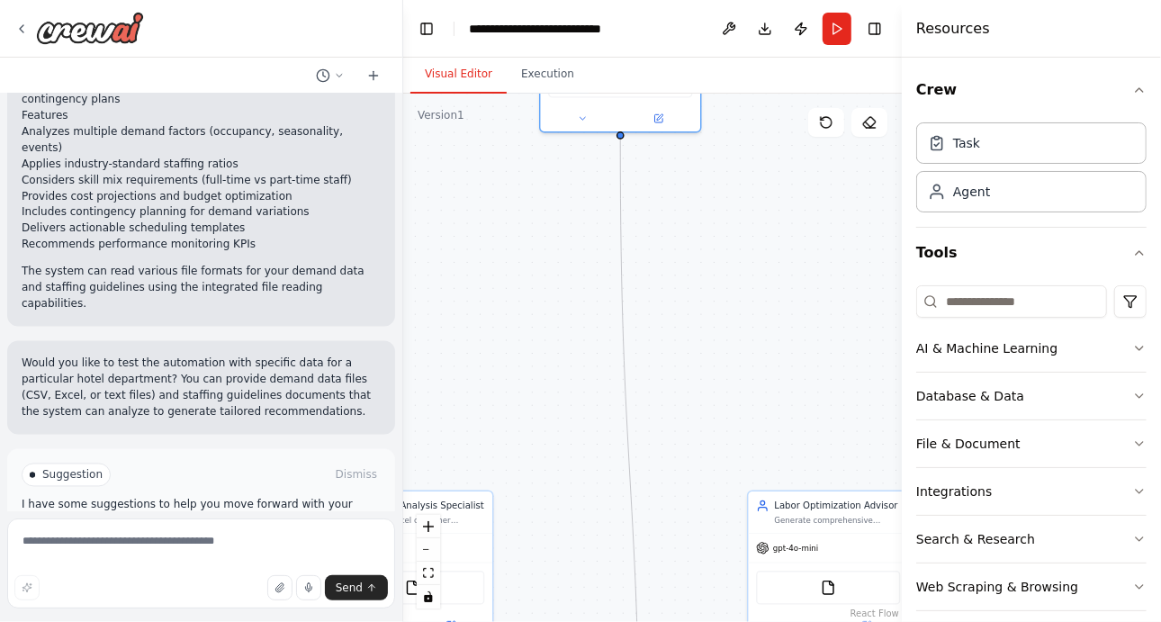
drag, startPoint x: 728, startPoint y: 239, endPoint x: 711, endPoint y: 663, distance: 424.3
click at [711, 621] on html "I want to create a labor management system to suggest staffing levels in hotels…" at bounding box center [580, 311] width 1161 height 622
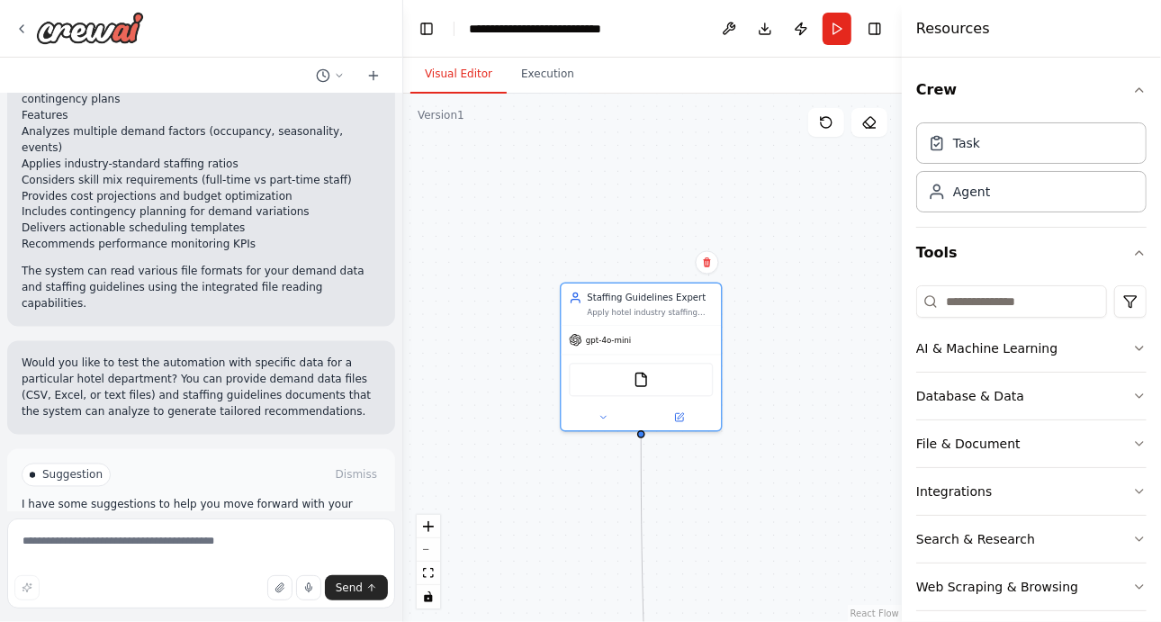
drag, startPoint x: 667, startPoint y: 365, endPoint x: 688, endPoint y: 663, distance: 299.5
click at [688, 621] on html "I want to create a labor management system to suggest staffing levels in hotels…" at bounding box center [580, 311] width 1161 height 622
click at [644, 376] on img at bounding box center [641, 376] width 15 height 15
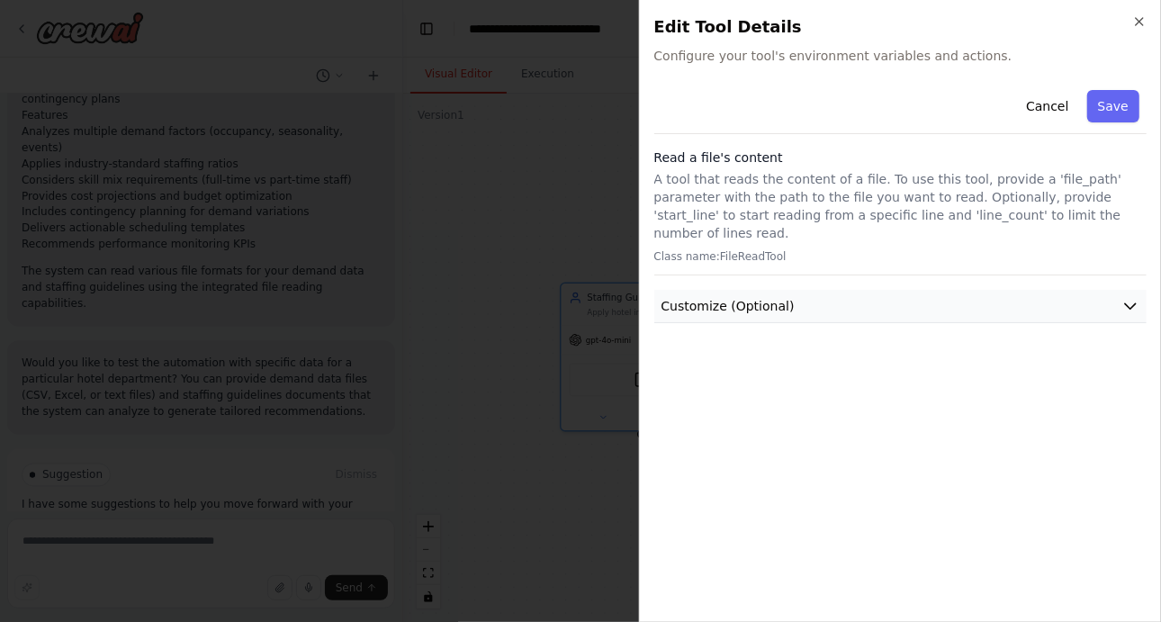
click at [736, 297] on span "Customize (Optional)" at bounding box center [728, 306] width 133 height 18
click at [1136, 23] on icon "button" at bounding box center [1139, 21] width 14 height 14
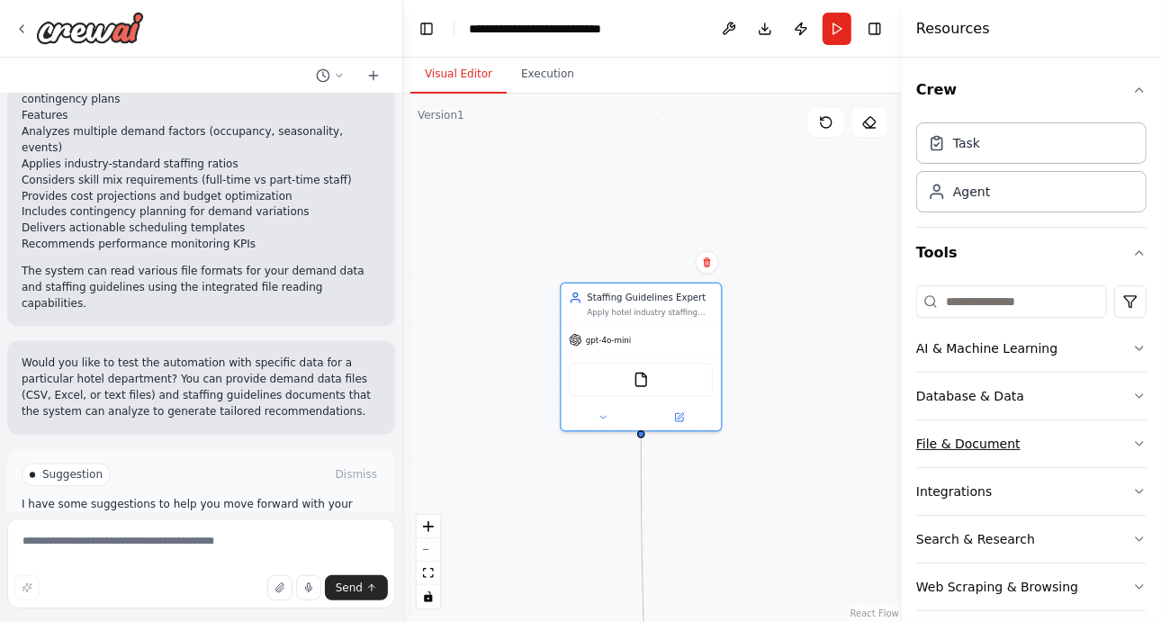
click at [966, 447] on div "File & Document" at bounding box center [968, 444] width 104 height 18
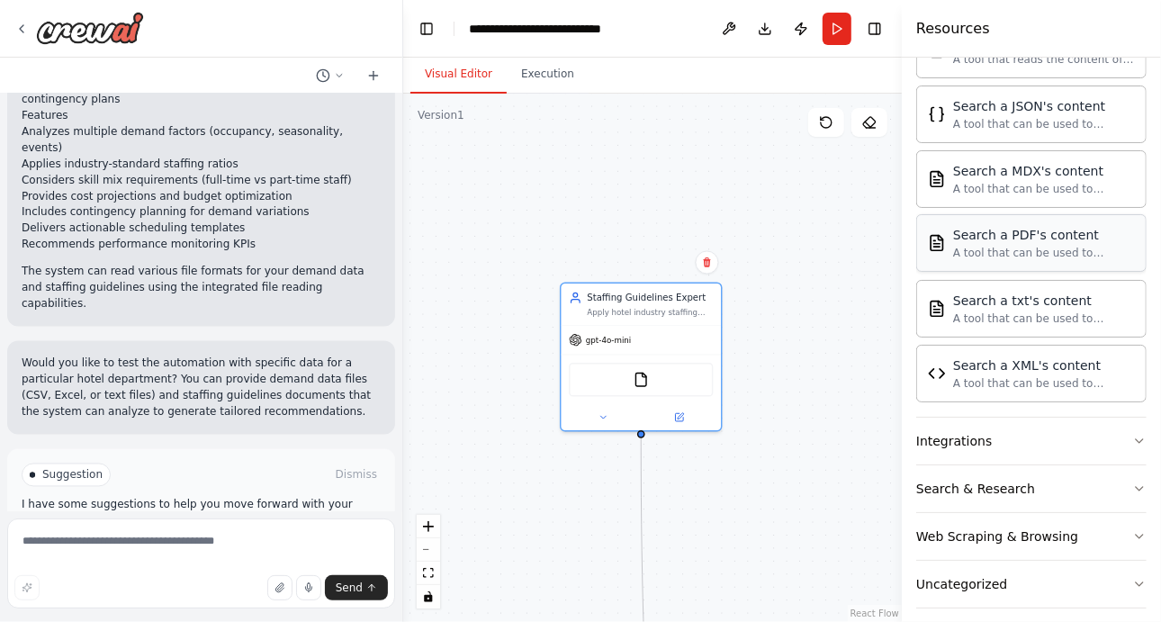
scroll to position [587, 0]
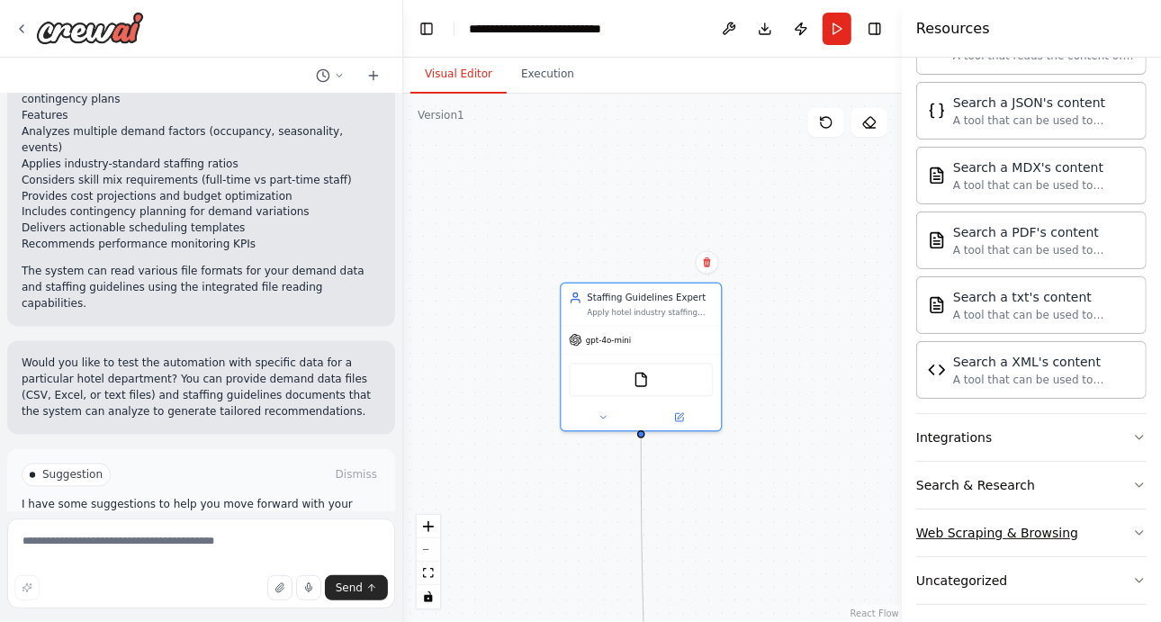
click at [951, 524] on div "Web Scraping & Browsing" at bounding box center [997, 533] width 162 height 18
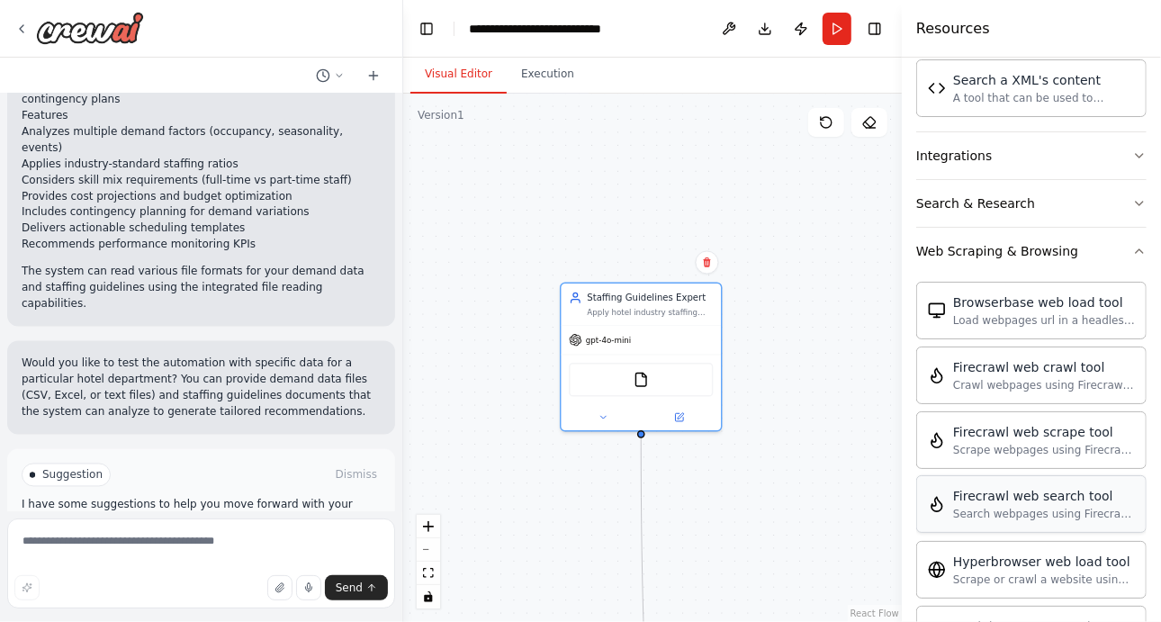
scroll to position [889, 0]
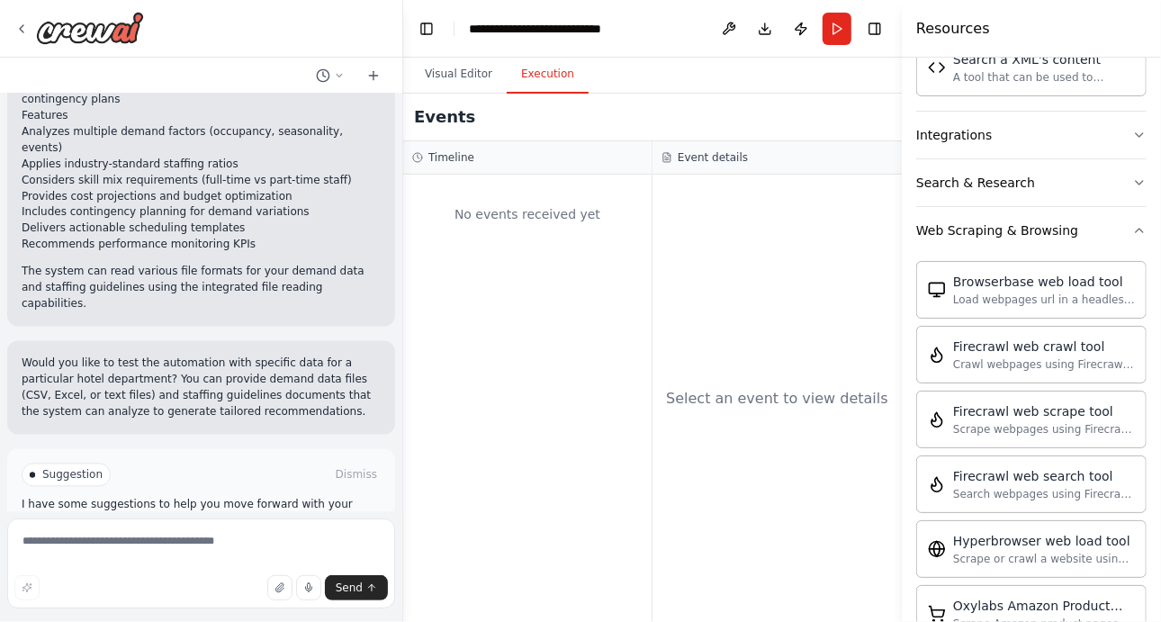
click at [524, 92] on button "Execution" at bounding box center [548, 75] width 82 height 38
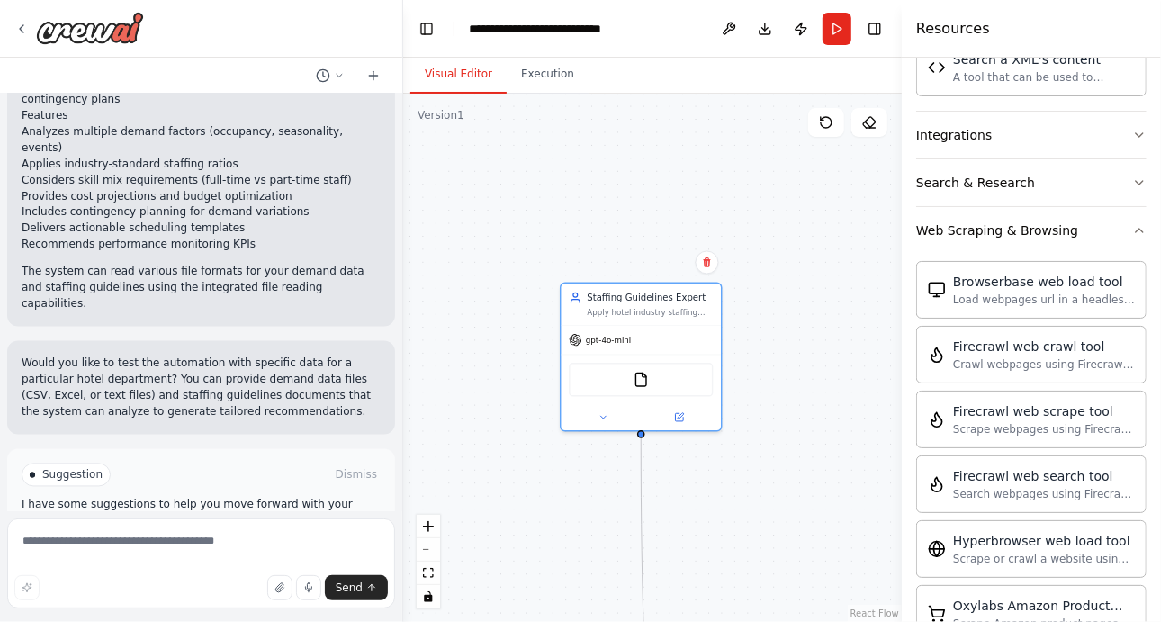
click at [487, 75] on button "Visual Editor" at bounding box center [458, 75] width 96 height 38
click at [430, 25] on button "Toggle Left Sidebar" at bounding box center [426, 28] width 25 height 25
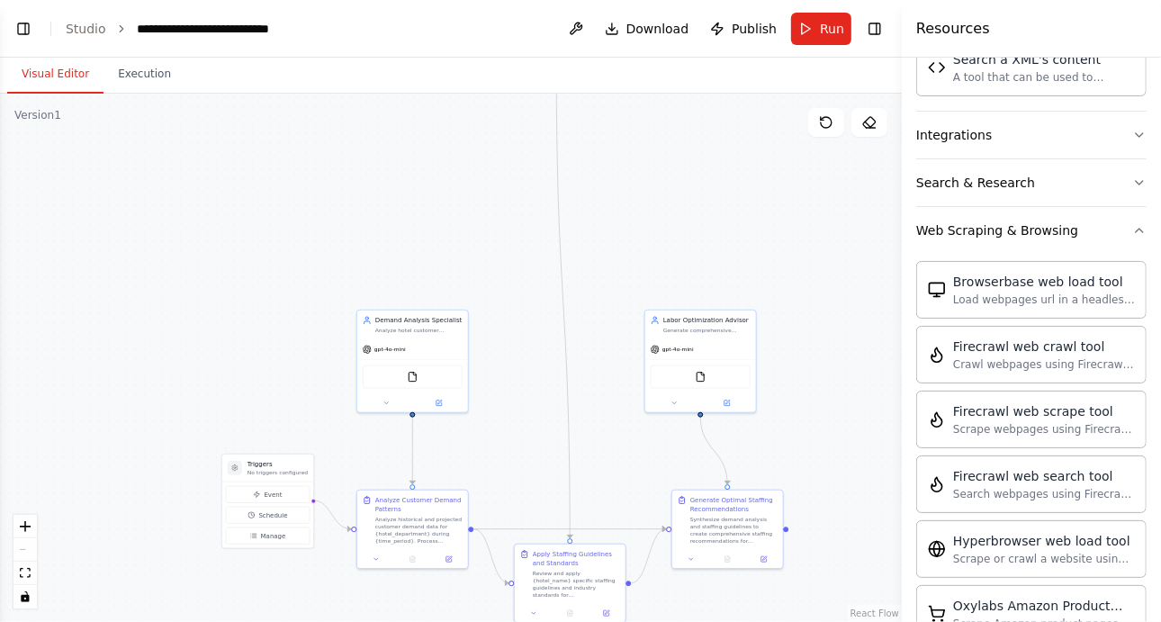
drag, startPoint x: 254, startPoint y: 527, endPoint x: 529, endPoint y: 166, distance: 454.7
click at [529, 166] on div ".deletable-edge-delete-btn { width: 20px; height: 20px; border: 0px solid #ffff…" at bounding box center [451, 358] width 902 height 528
click at [283, 497] on button "Event" at bounding box center [268, 494] width 84 height 17
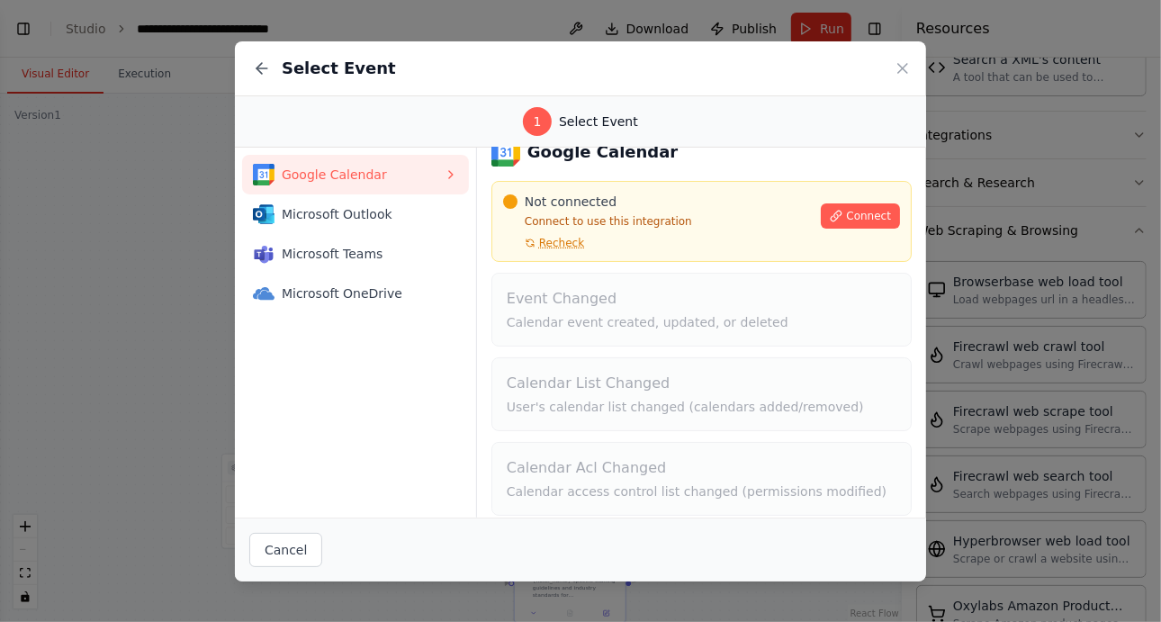
scroll to position [0, 0]
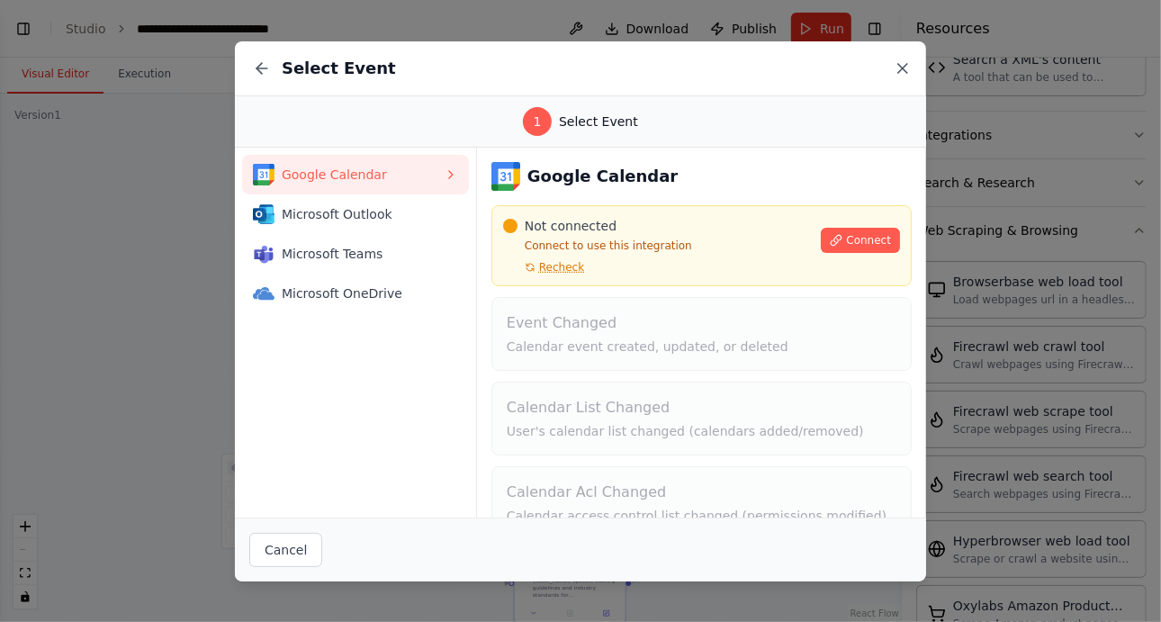
click at [898, 69] on icon at bounding box center [903, 68] width 18 height 18
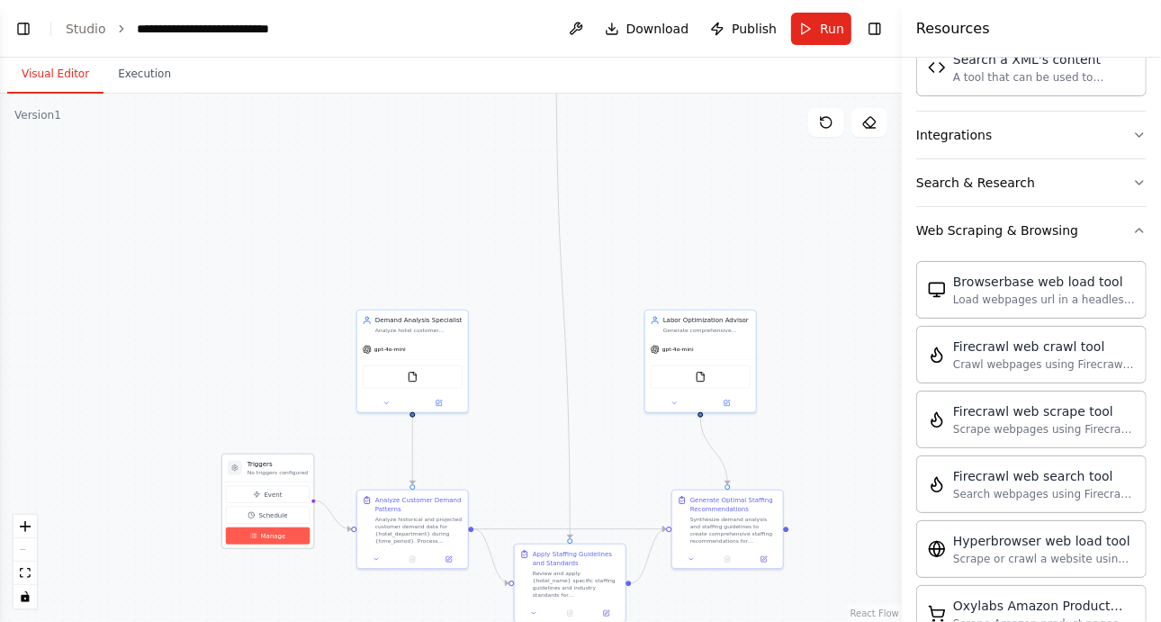
click at [285, 539] on button "Manage" at bounding box center [268, 535] width 84 height 17
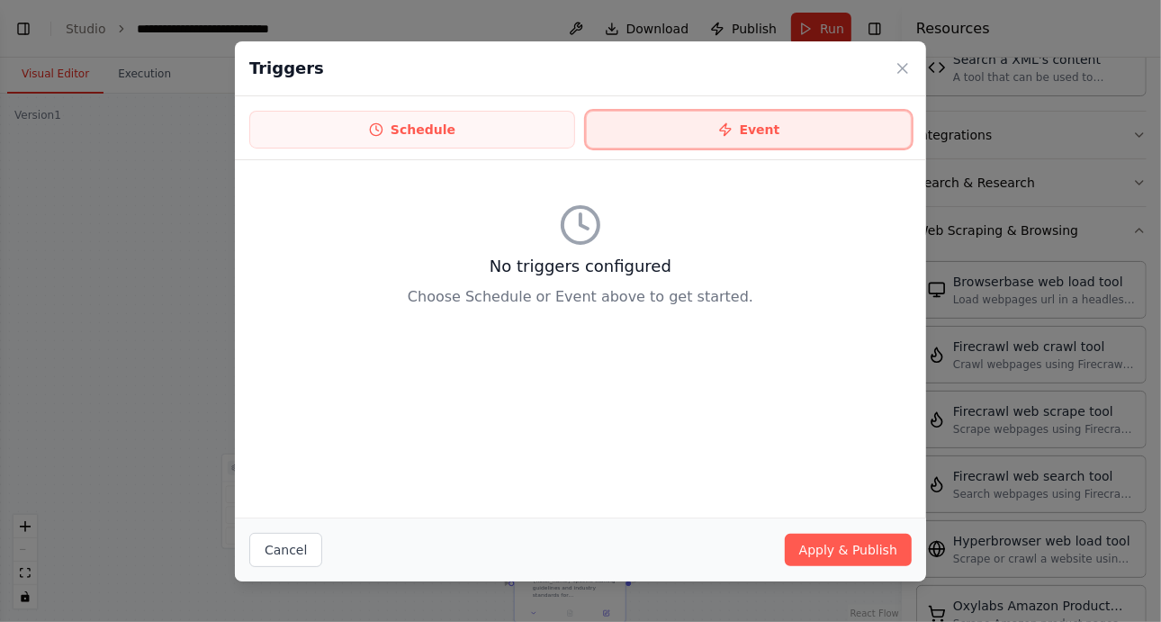
click at [694, 131] on button "Event" at bounding box center [749, 130] width 326 height 38
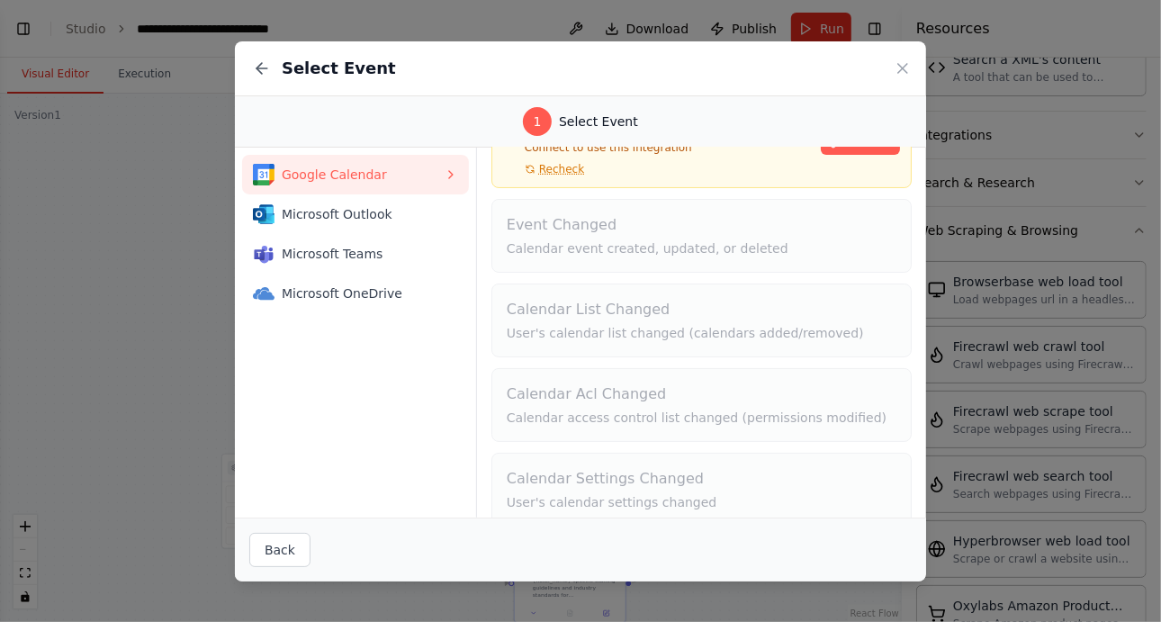
scroll to position [115, 0]
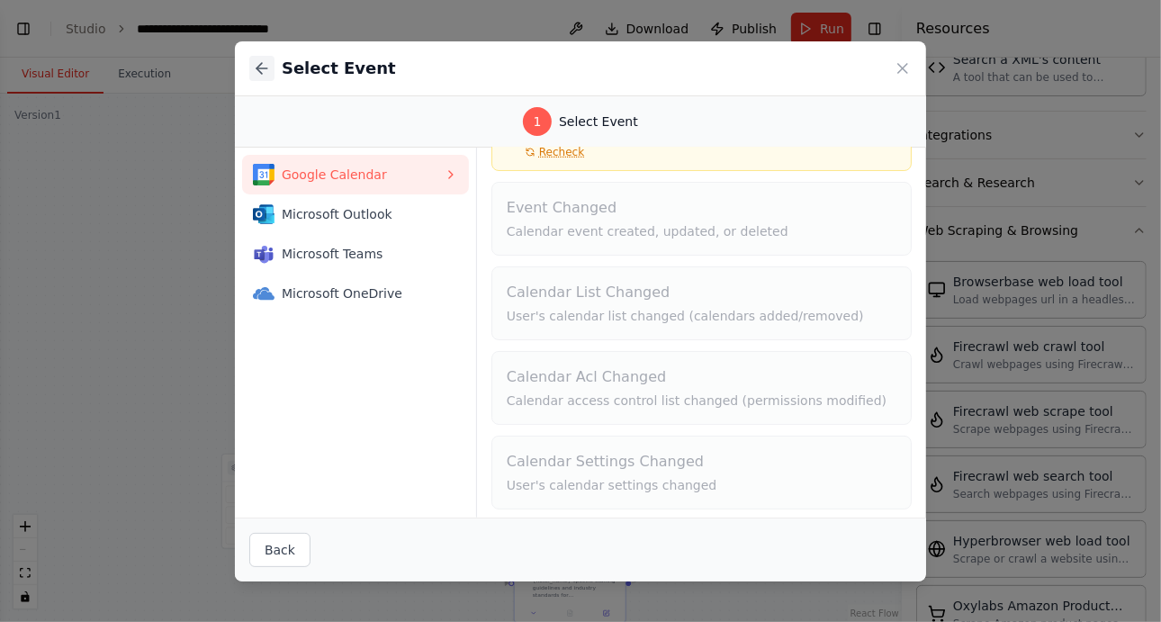
click at [263, 74] on icon at bounding box center [262, 68] width 18 height 18
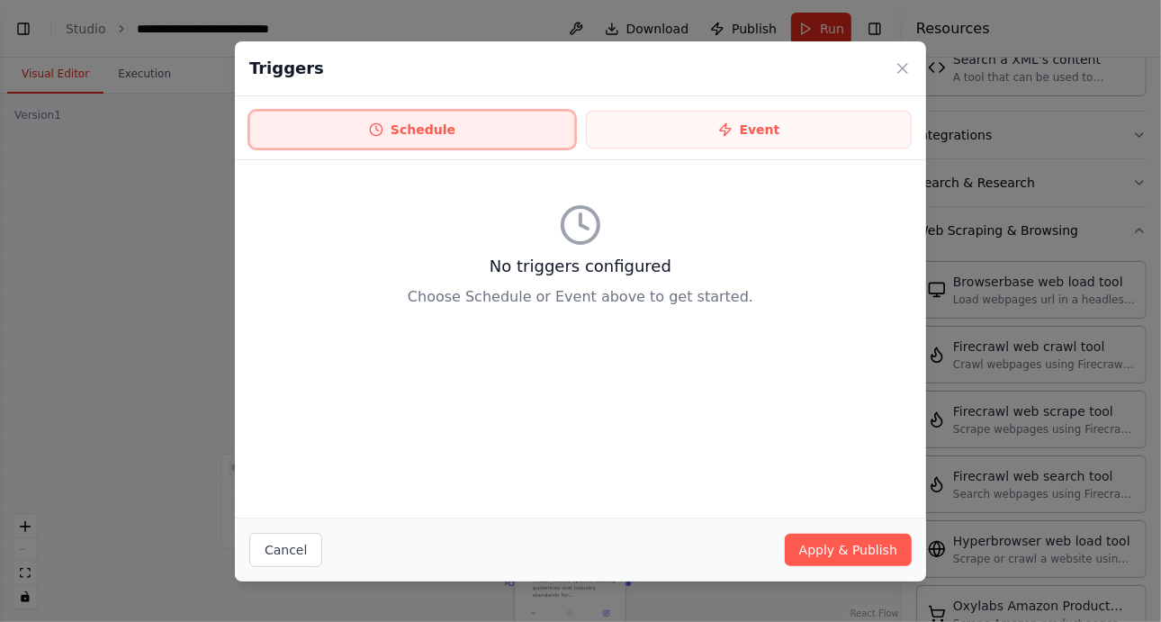
click at [509, 137] on button "Schedule" at bounding box center [412, 130] width 326 height 38
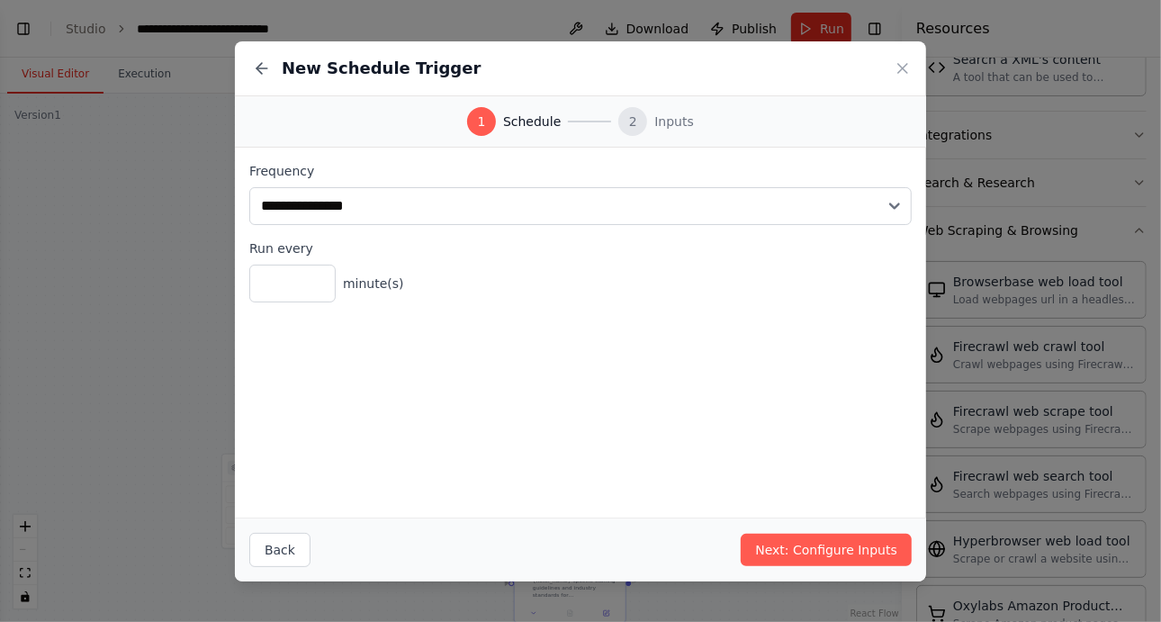
click at [912, 66] on div "New Schedule Trigger" at bounding box center [580, 68] width 691 height 55
click at [896, 71] on icon at bounding box center [903, 68] width 18 height 18
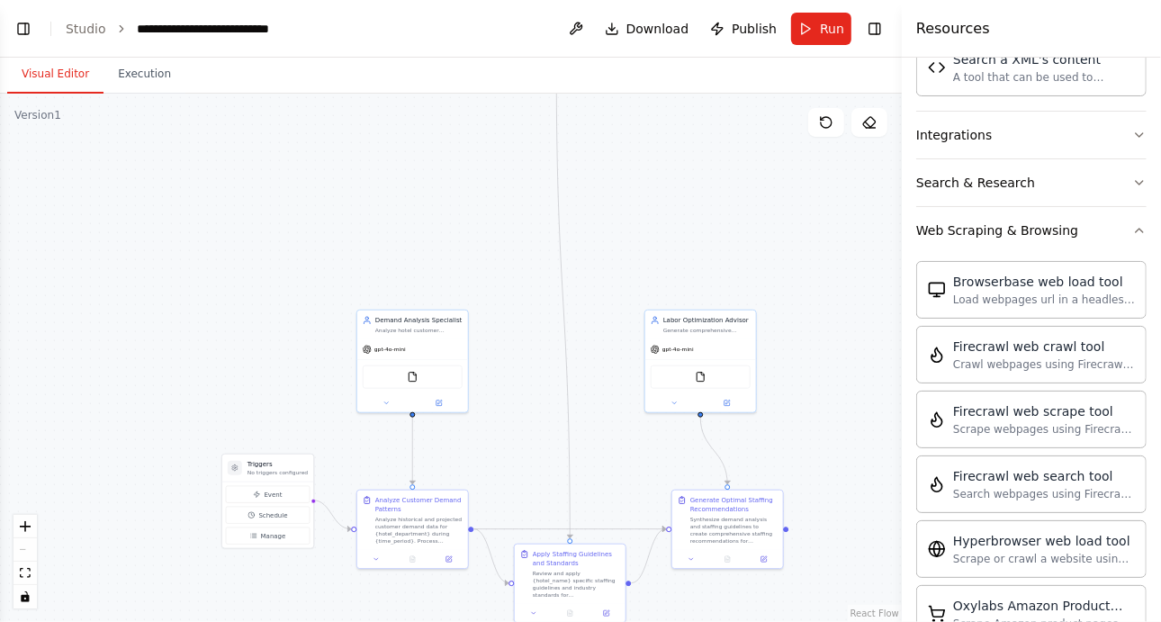
click at [933, 29] on h4 "Resources" at bounding box center [953, 29] width 74 height 22
click at [870, 23] on button "Toggle Right Sidebar" at bounding box center [874, 28] width 25 height 25
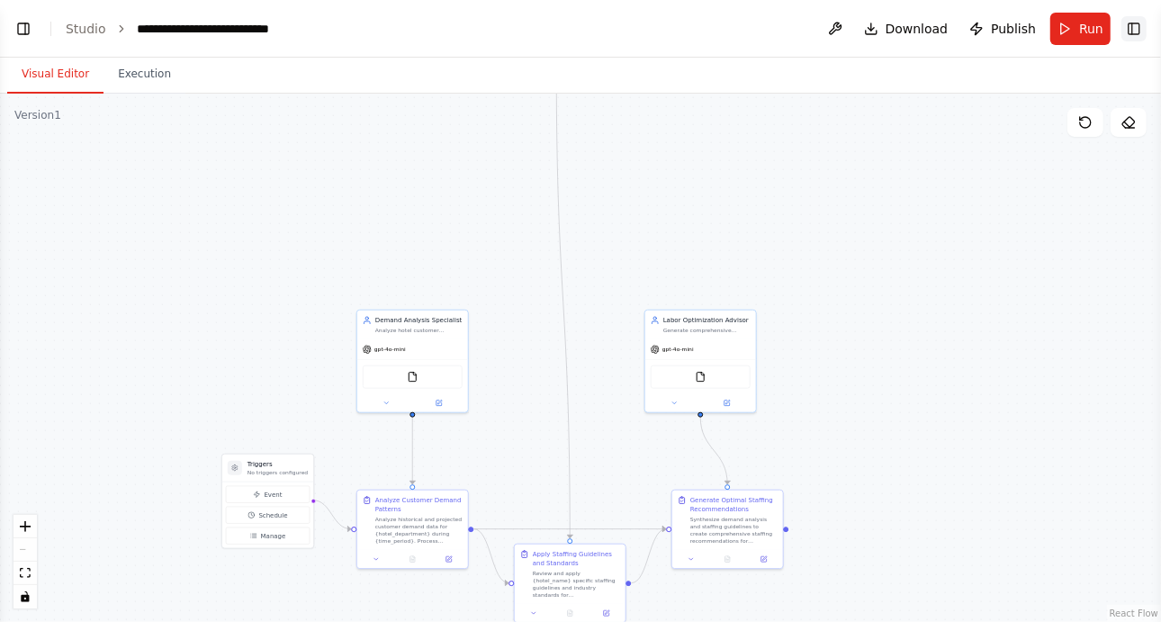
click at [1139, 28] on button "Toggle Right Sidebar" at bounding box center [1134, 28] width 25 height 25
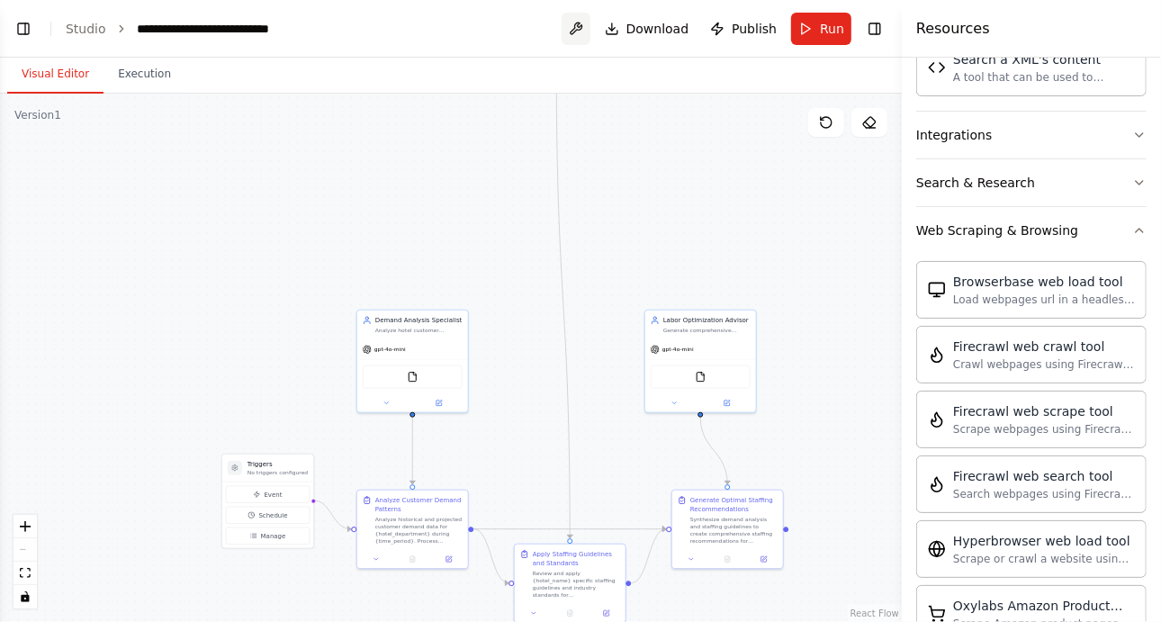
click at [583, 31] on button at bounding box center [576, 29] width 29 height 32
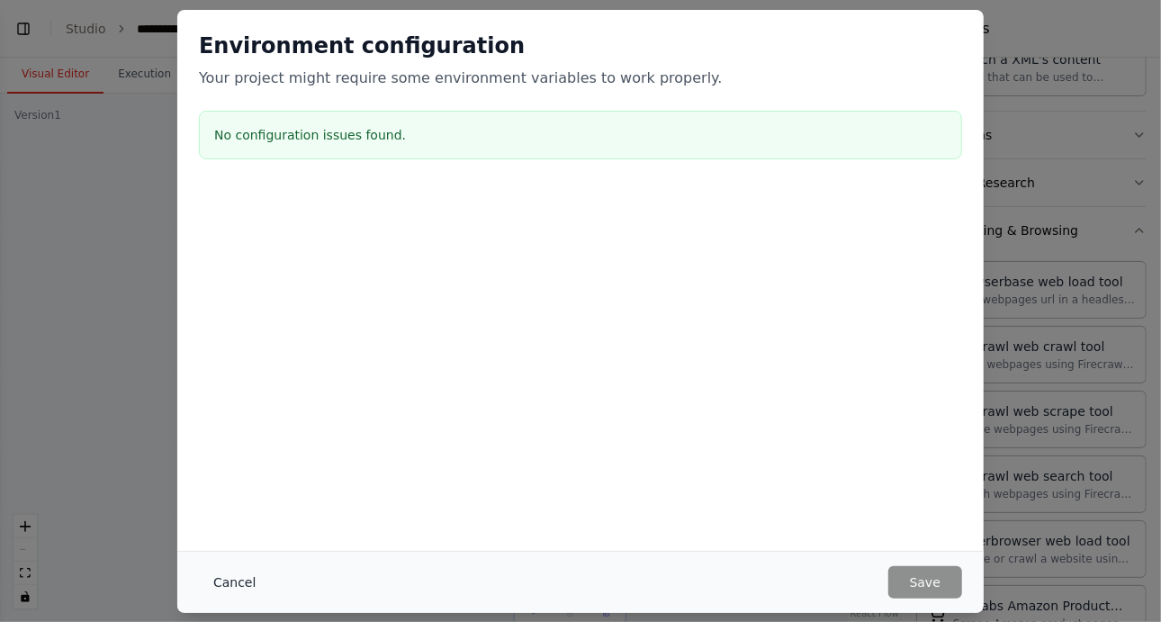
click at [231, 581] on button "Cancel" at bounding box center [234, 582] width 71 height 32
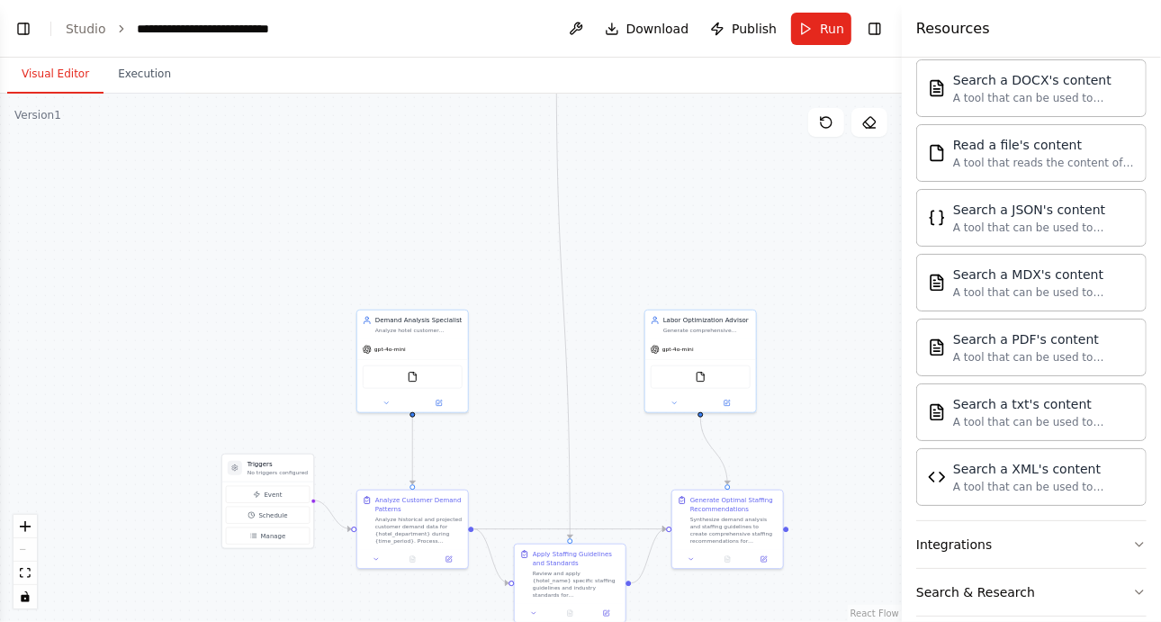
scroll to position [0, 0]
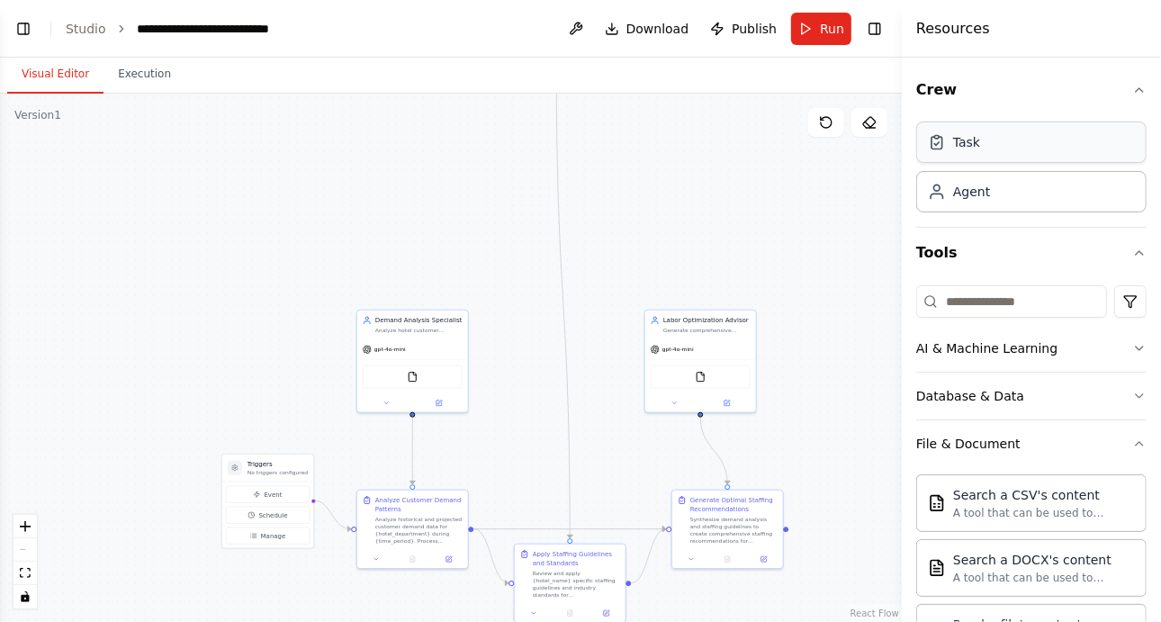
click at [968, 143] on div "Task" at bounding box center [966, 142] width 27 height 18
click at [949, 147] on div "Task" at bounding box center [954, 142] width 52 height 18
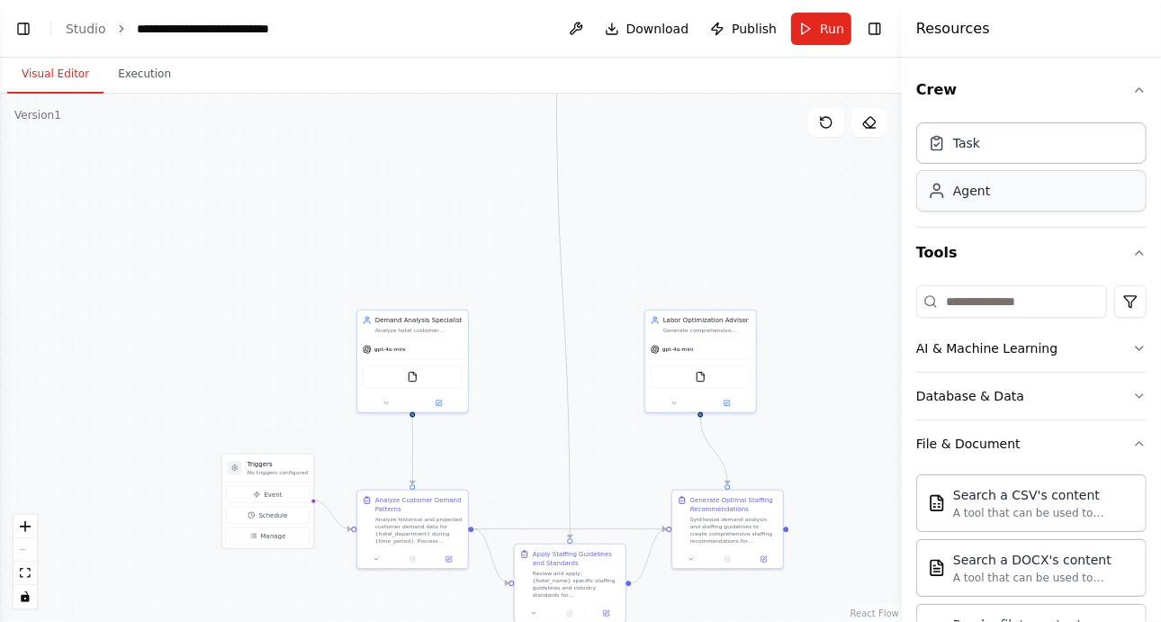
click at [981, 201] on div "Agent" at bounding box center [1031, 190] width 230 height 41
click at [984, 159] on div "Task" at bounding box center [1031, 142] width 230 height 41
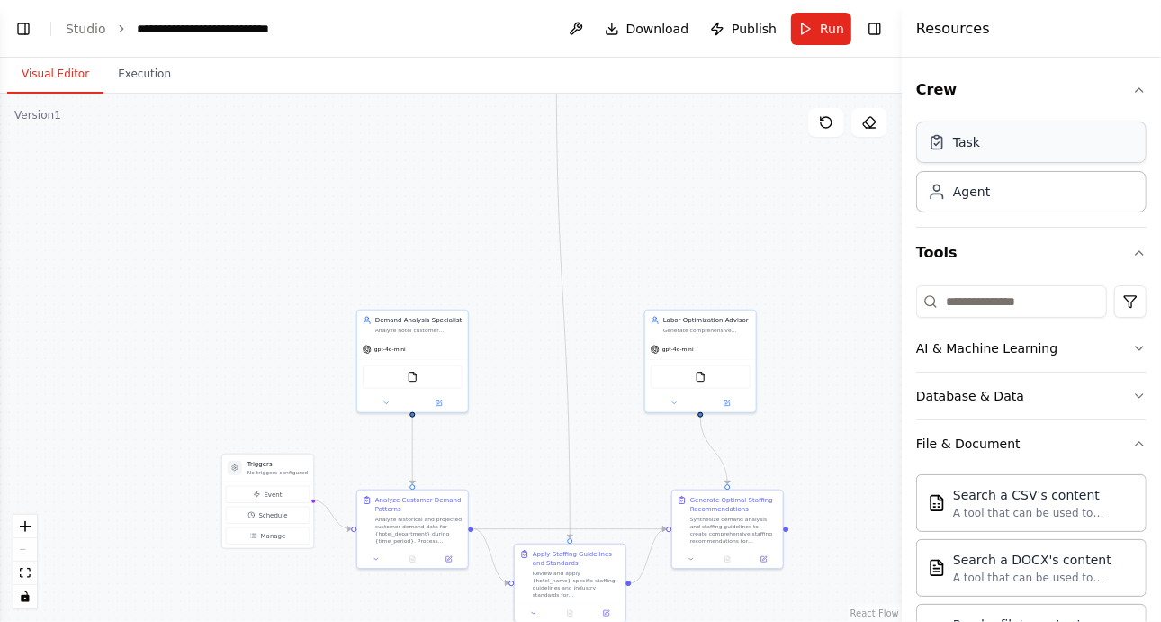
click at [984, 159] on div "Task" at bounding box center [1031, 142] width 230 height 41
click at [996, 204] on div "Agent" at bounding box center [1031, 190] width 230 height 41
click at [20, 30] on button "Toggle Left Sidebar" at bounding box center [23, 28] width 25 height 25
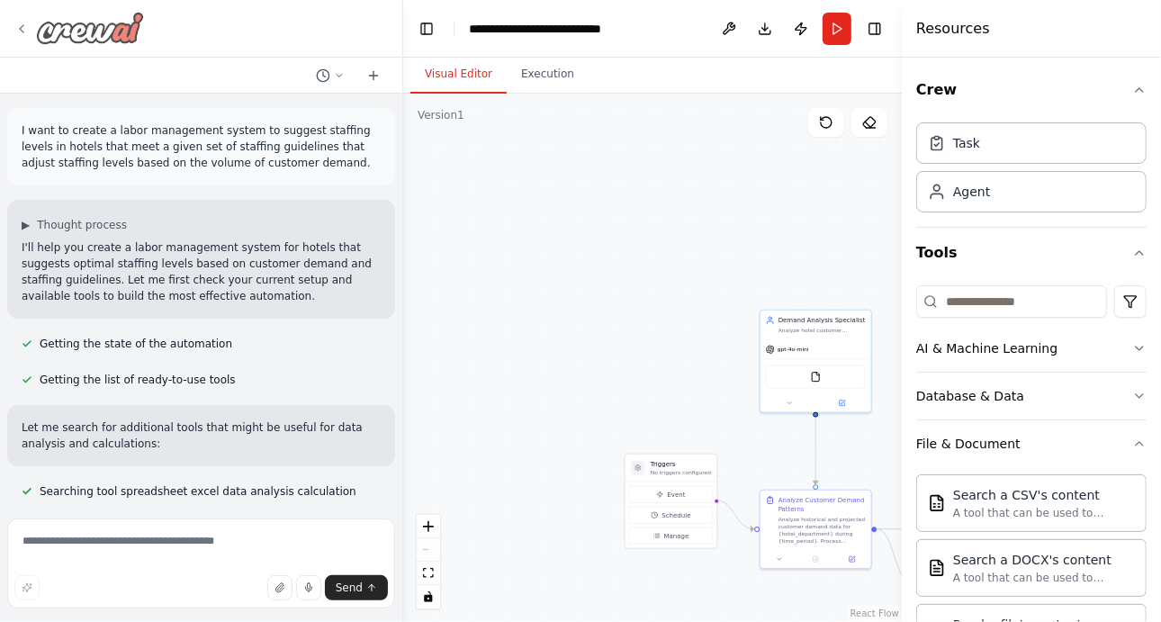
click at [23, 30] on icon at bounding box center [21, 29] width 14 height 14
